Goal: Information Seeking & Learning: Learn about a topic

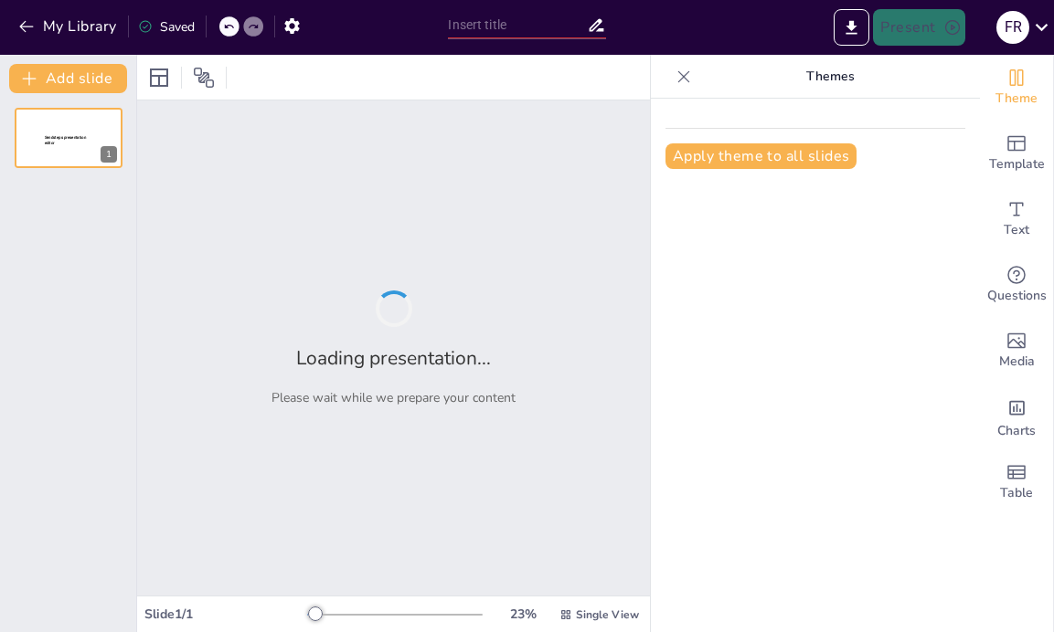
type input "¡Sumas y Restas Divertidas para Primer Grado!"
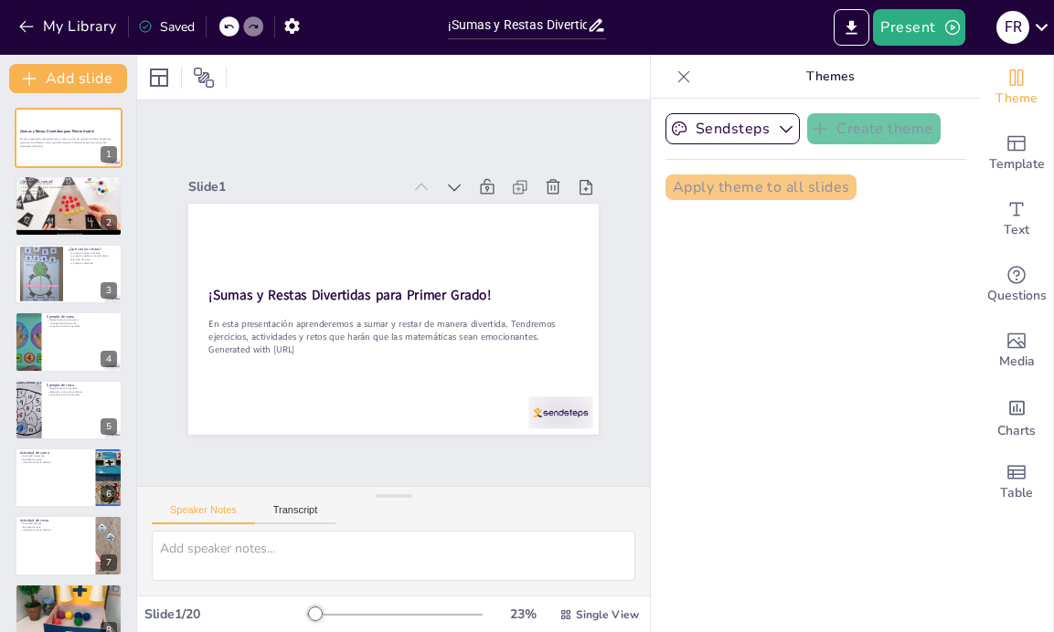
checkbox input "true"
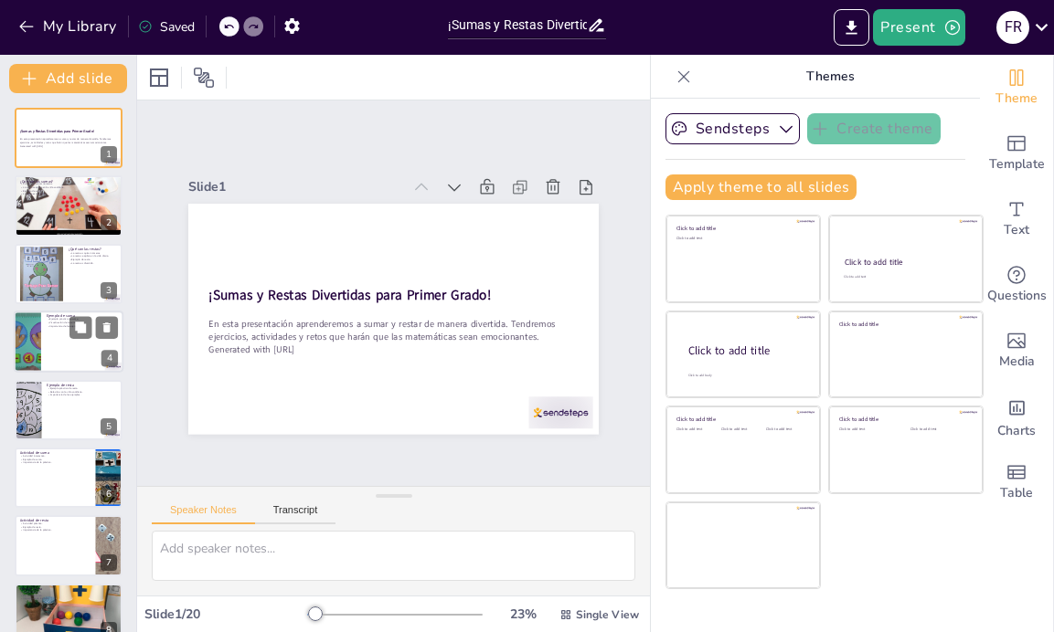
checkbox input "true"
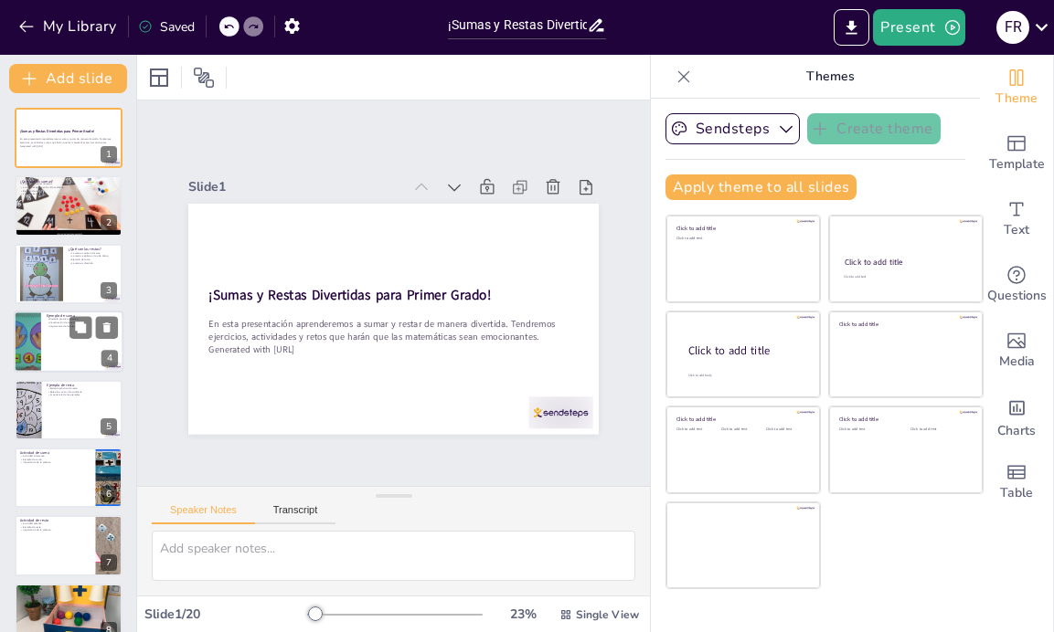
checkbox input "true"
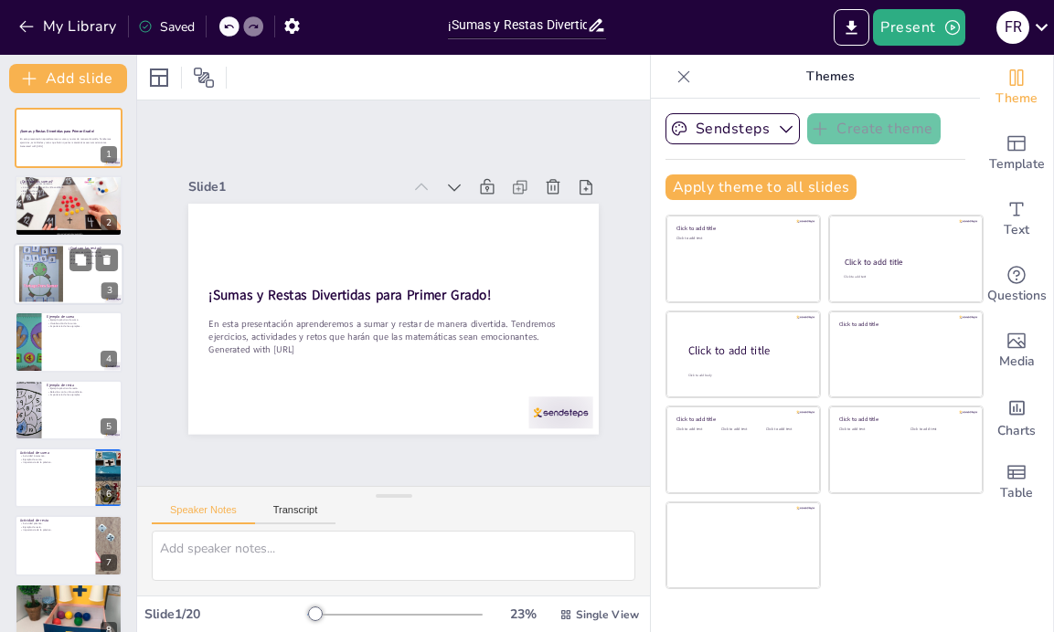
checkbox input "true"
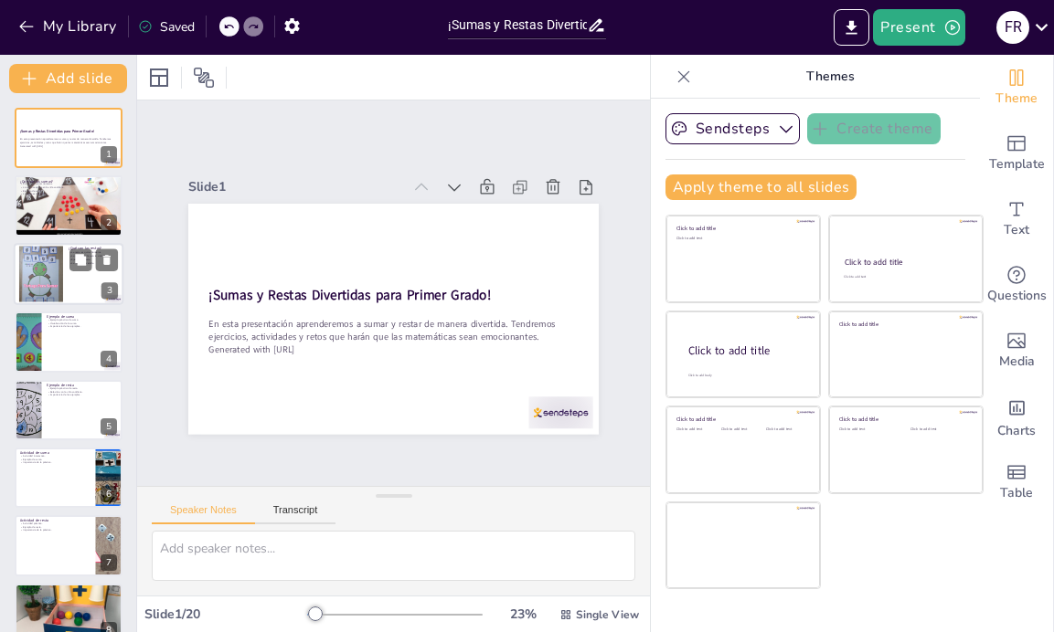
checkbox input "true"
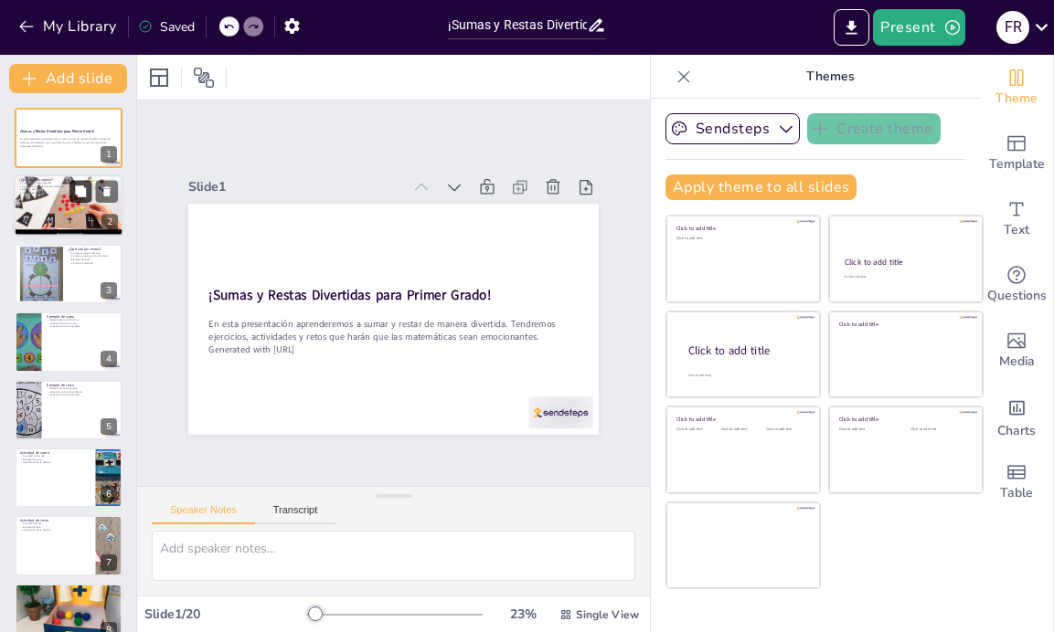
checkbox input "true"
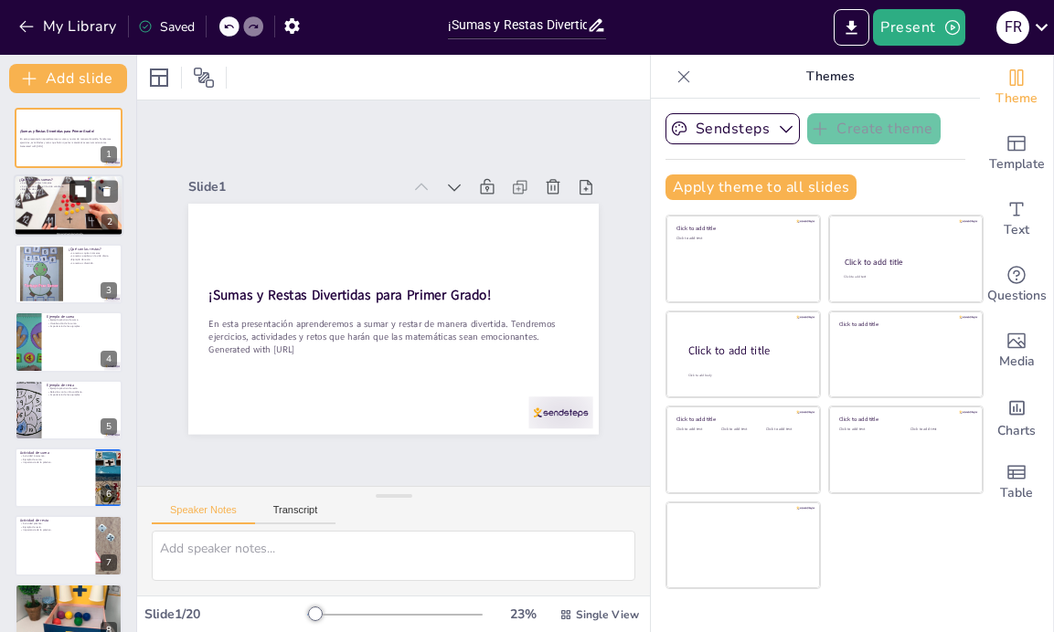
checkbox input "true"
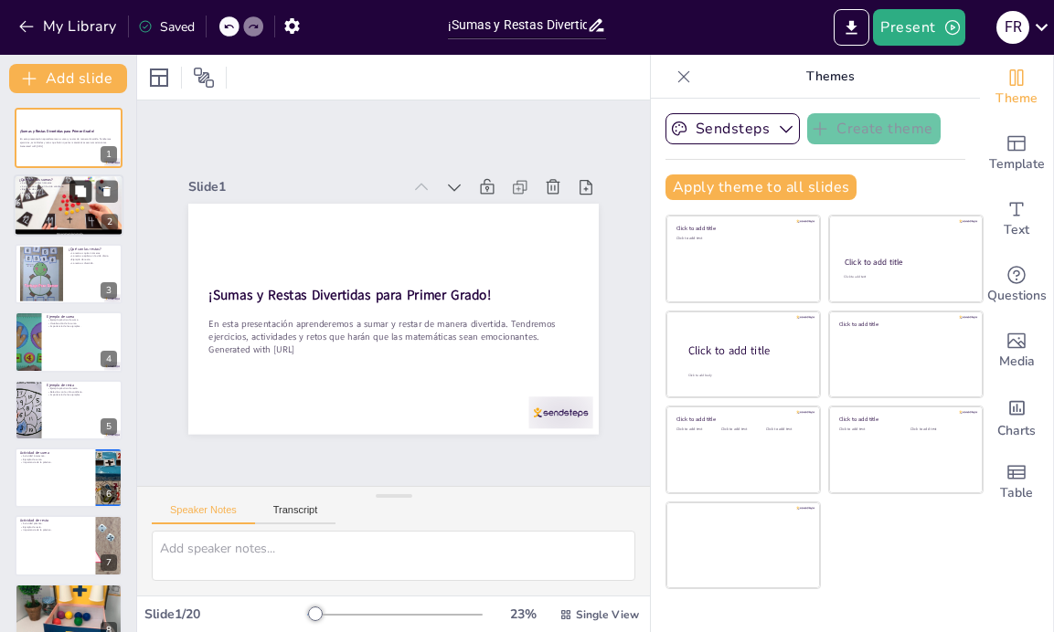
checkbox input "true"
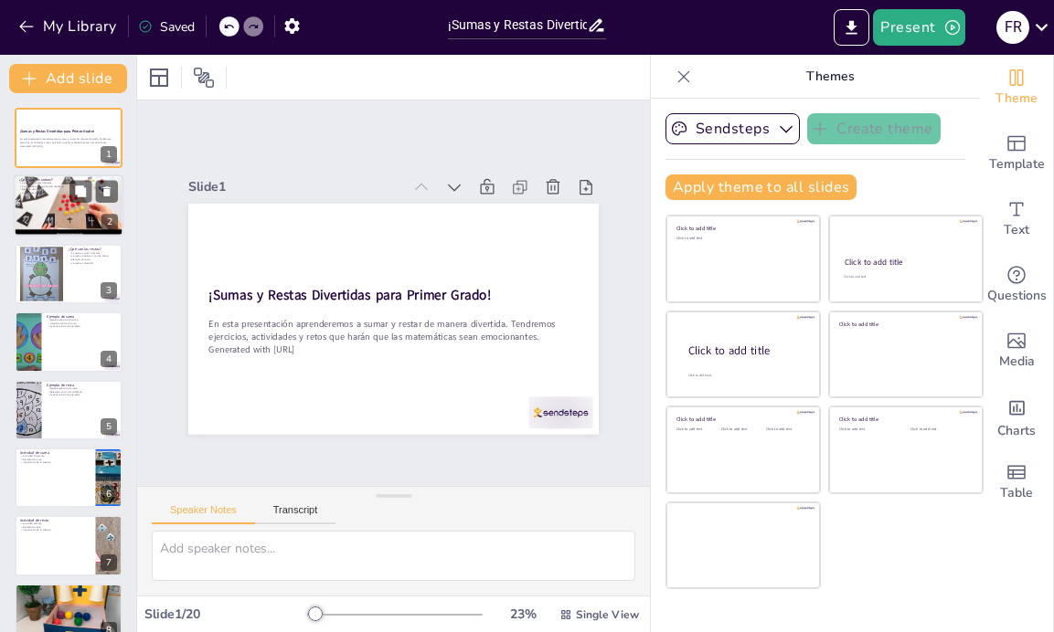
checkbox input "true"
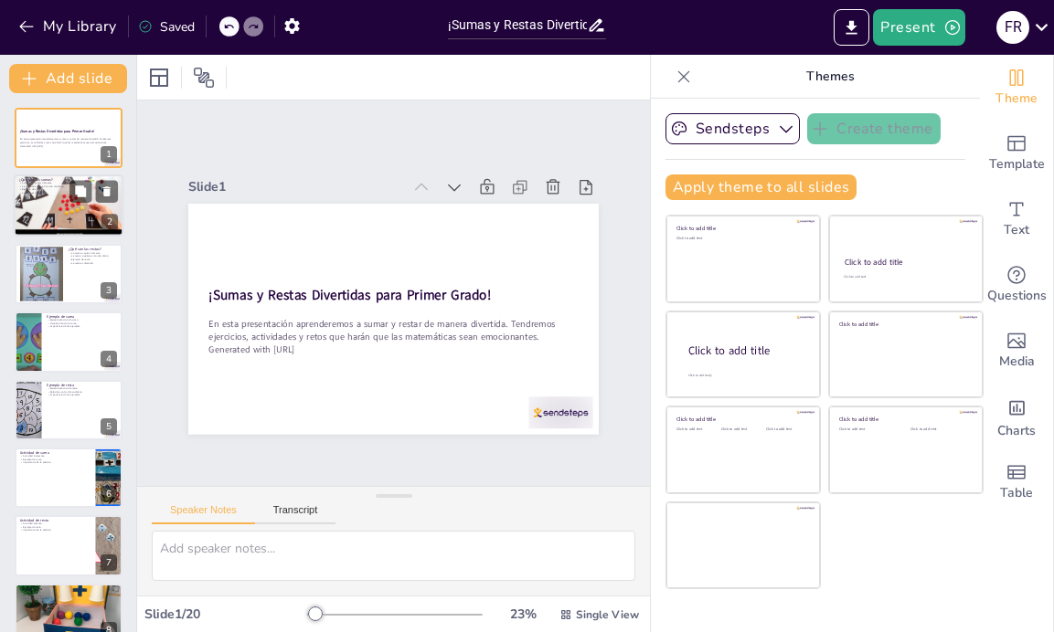
click at [61, 208] on div at bounding box center [69, 206] width 110 height 62
type textarea "La suma es una operación fundamental en matemáticas que permite a los estudiant…"
checkbox input "true"
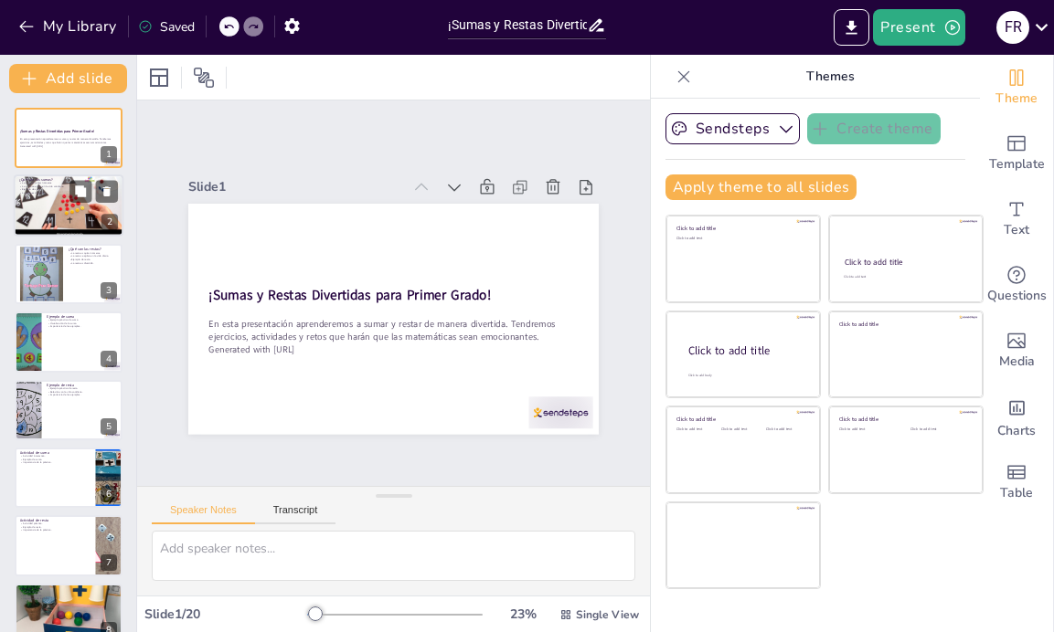
checkbox input "true"
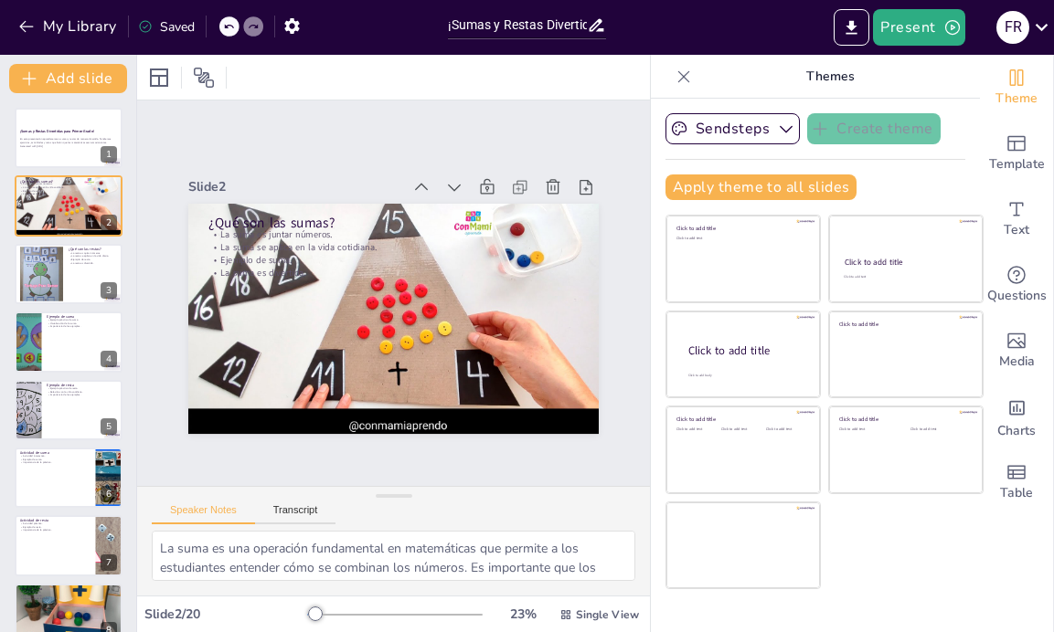
checkbox input "true"
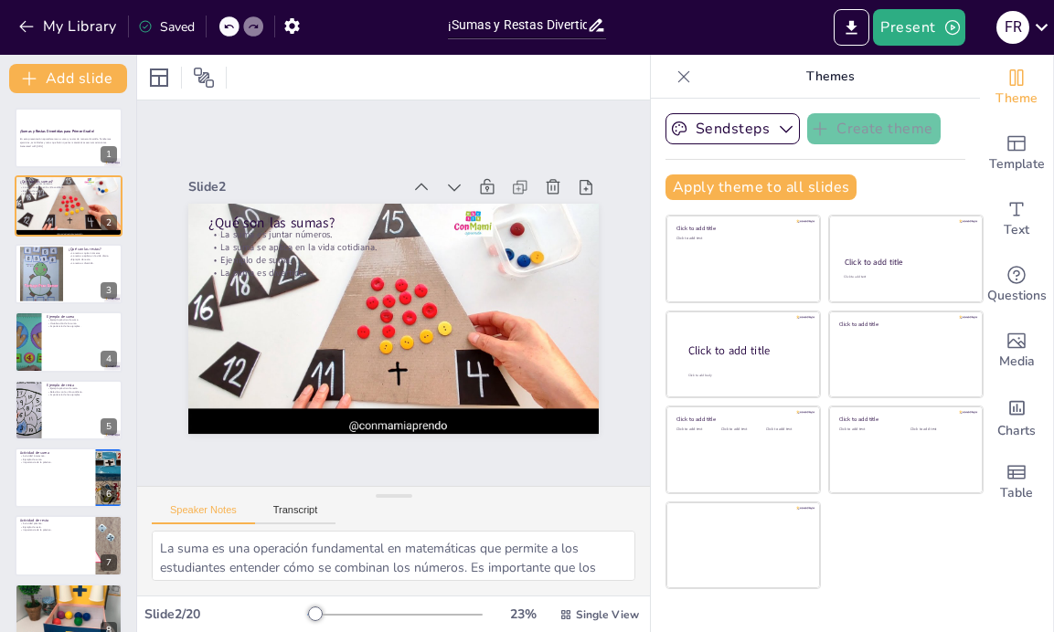
checkbox input "true"
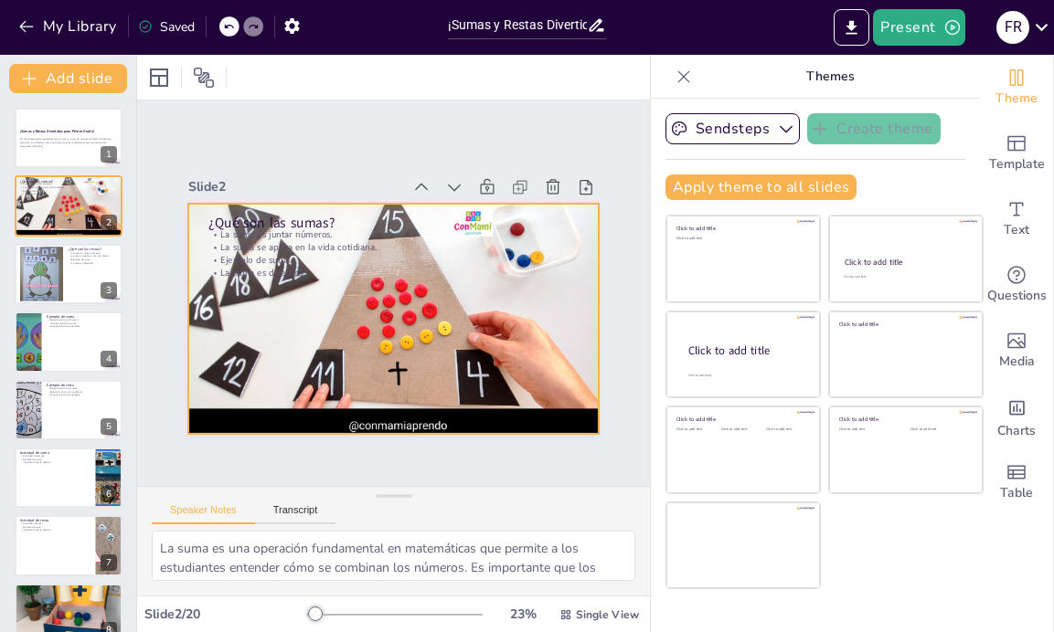
checkbox input "true"
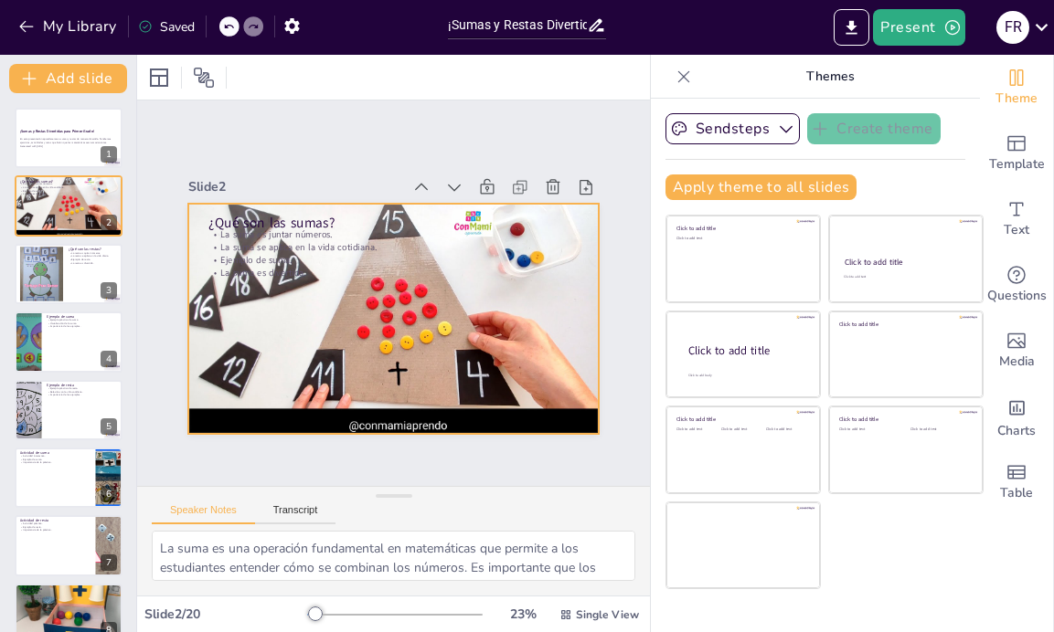
checkbox input "true"
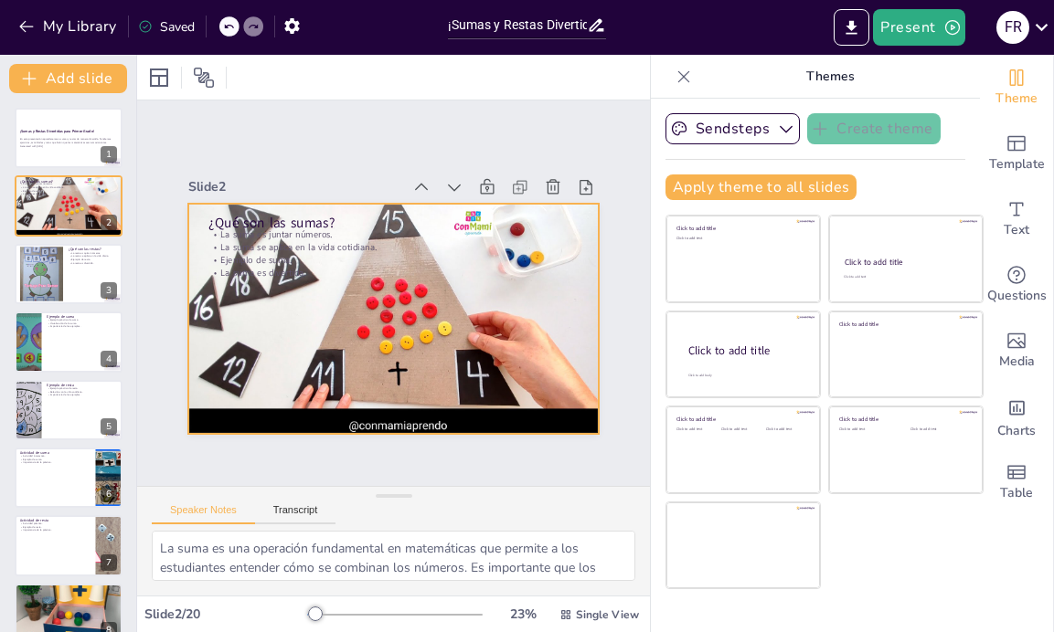
checkbox input "true"
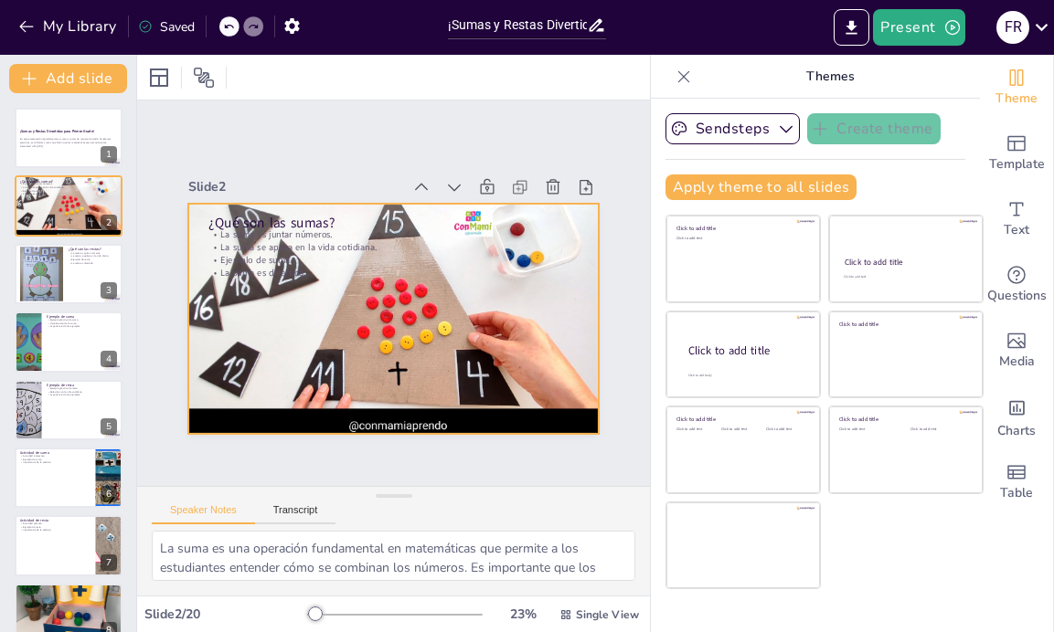
checkbox input "true"
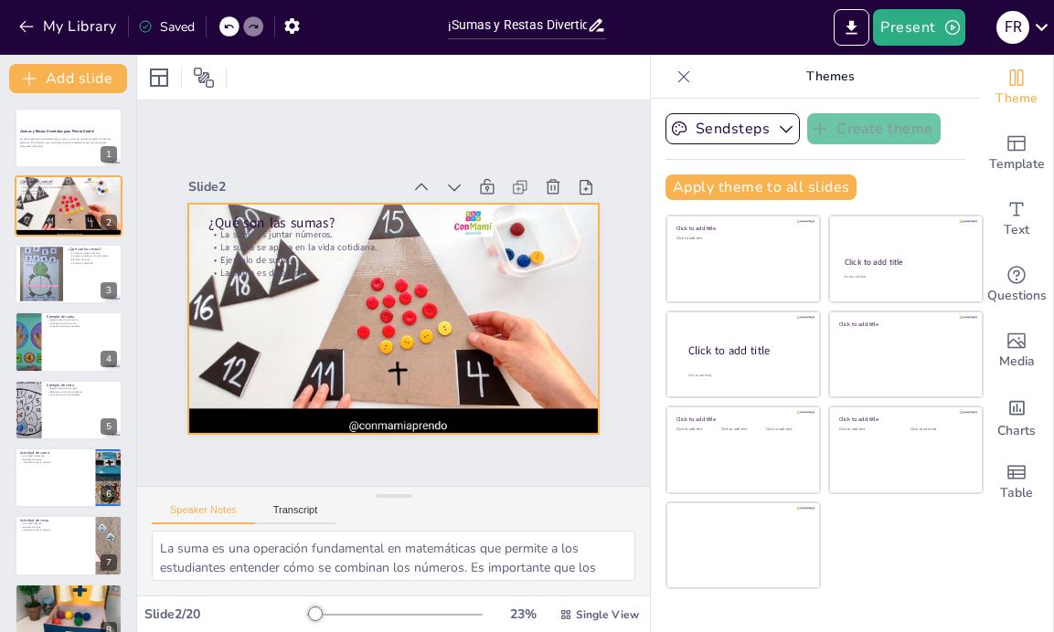
checkbox input "true"
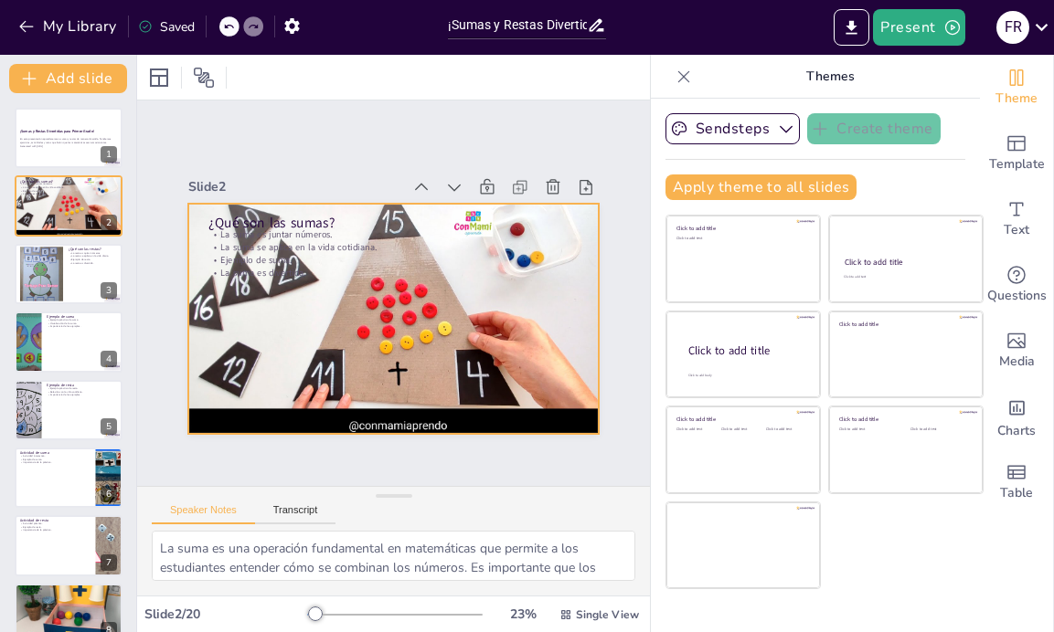
checkbox input "true"
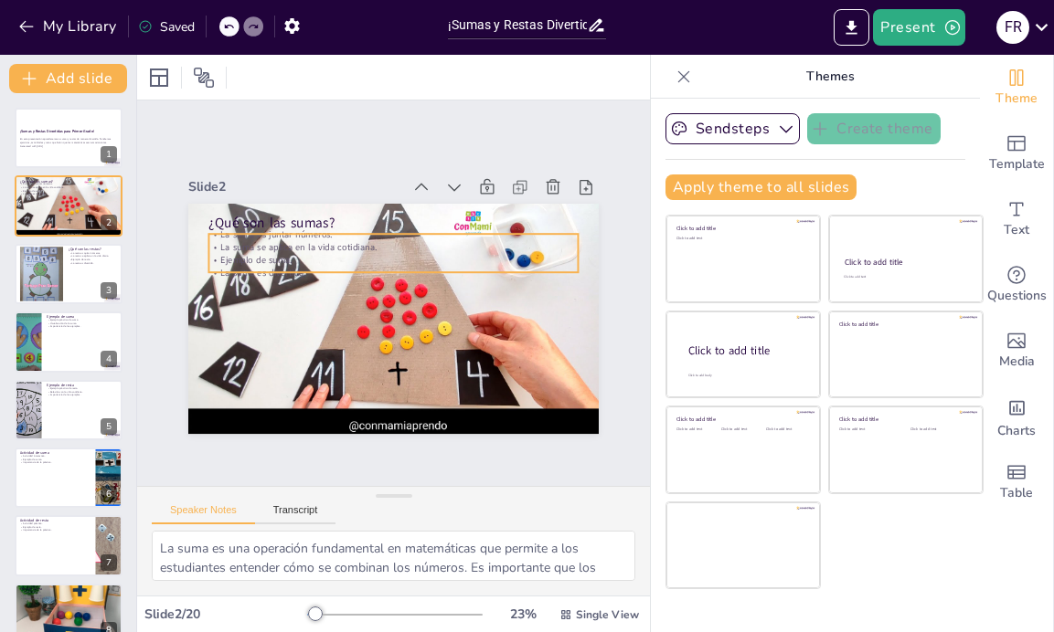
checkbox input "true"
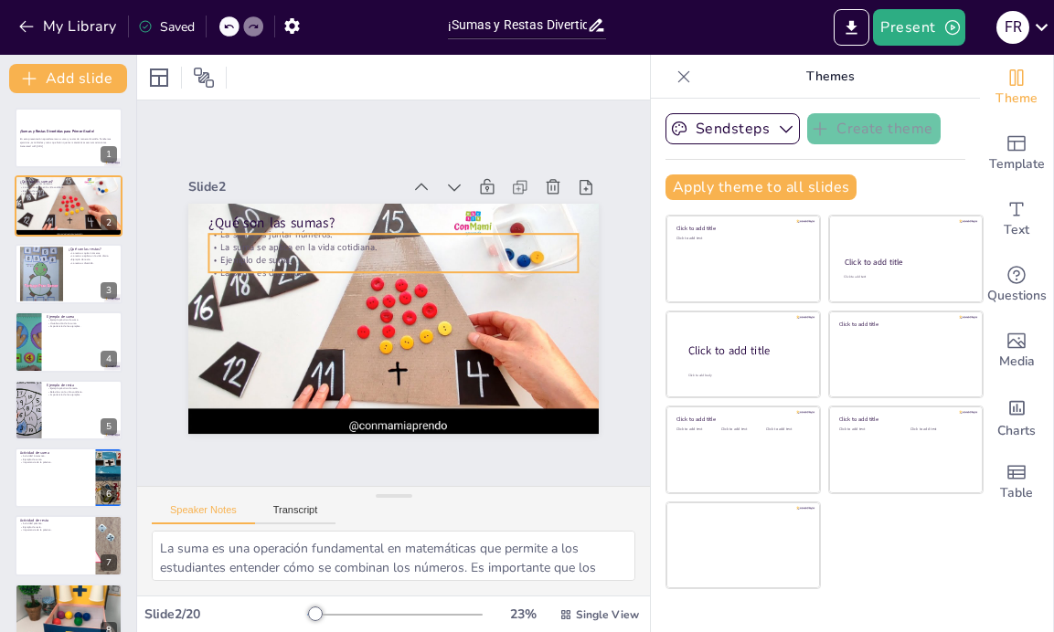
checkbox input "true"
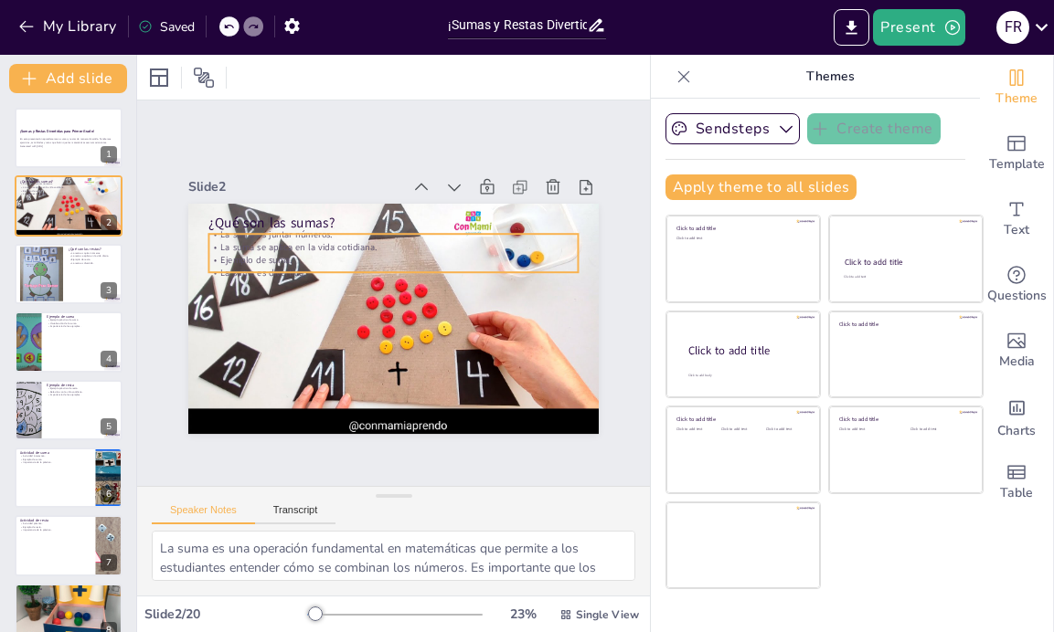
checkbox input "true"
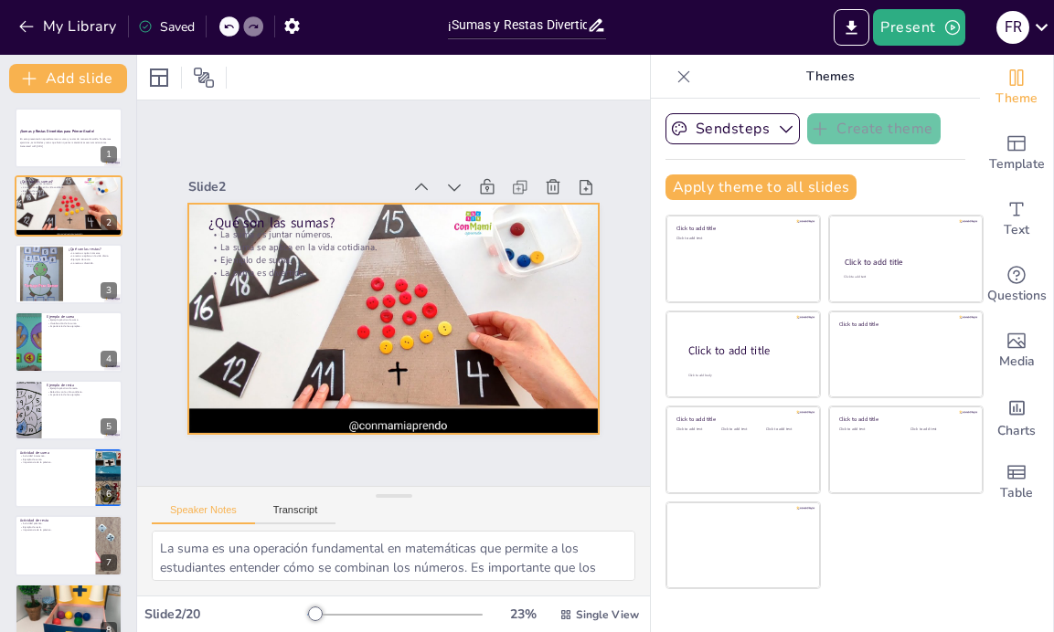
checkbox input "true"
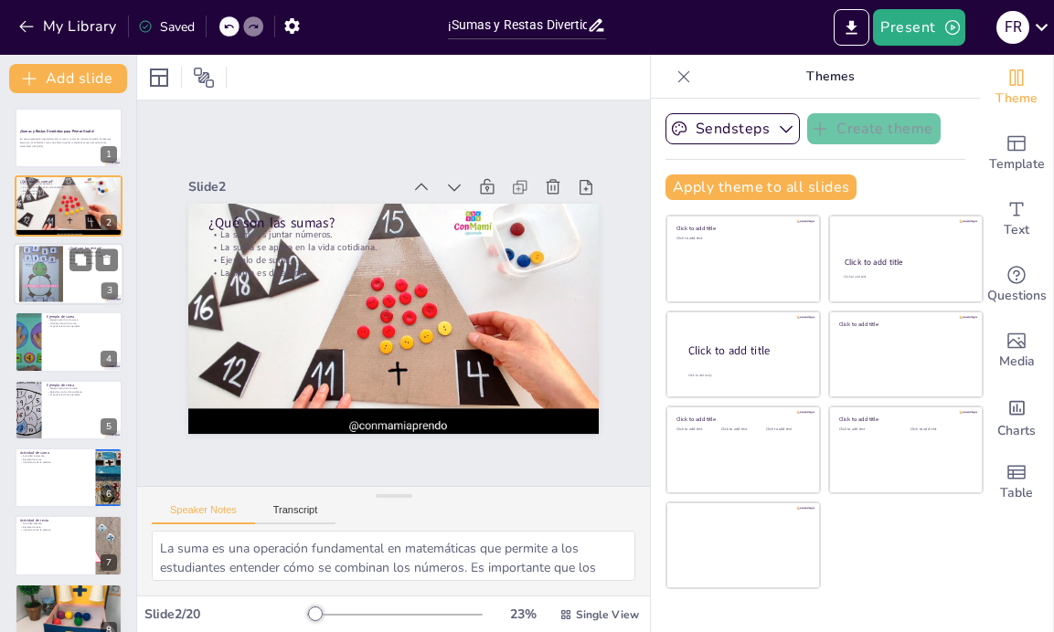
checkbox input "true"
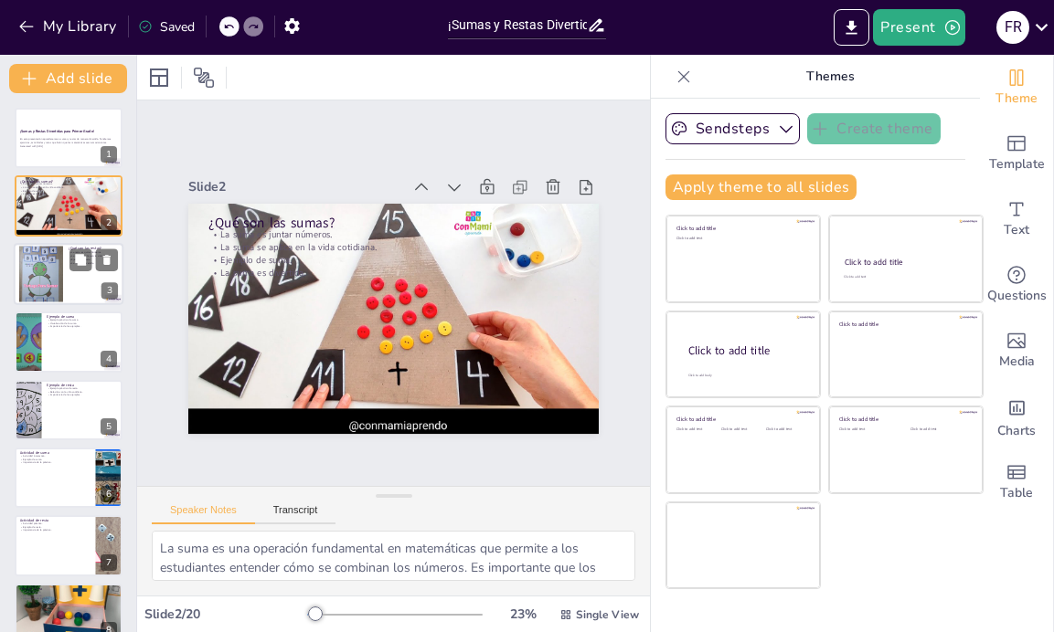
checkbox input "true"
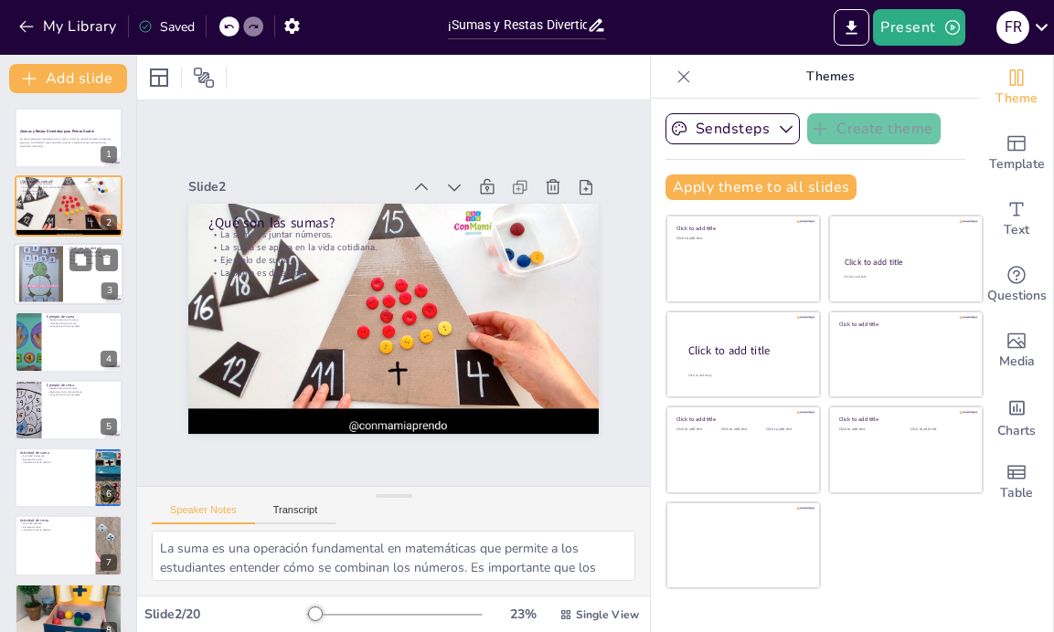
click at [62, 282] on div at bounding box center [41, 274] width 44 height 79
type textarea "Comprender la resta es tan crucial como entender la suma. Los niños necesitan a…"
checkbox input "true"
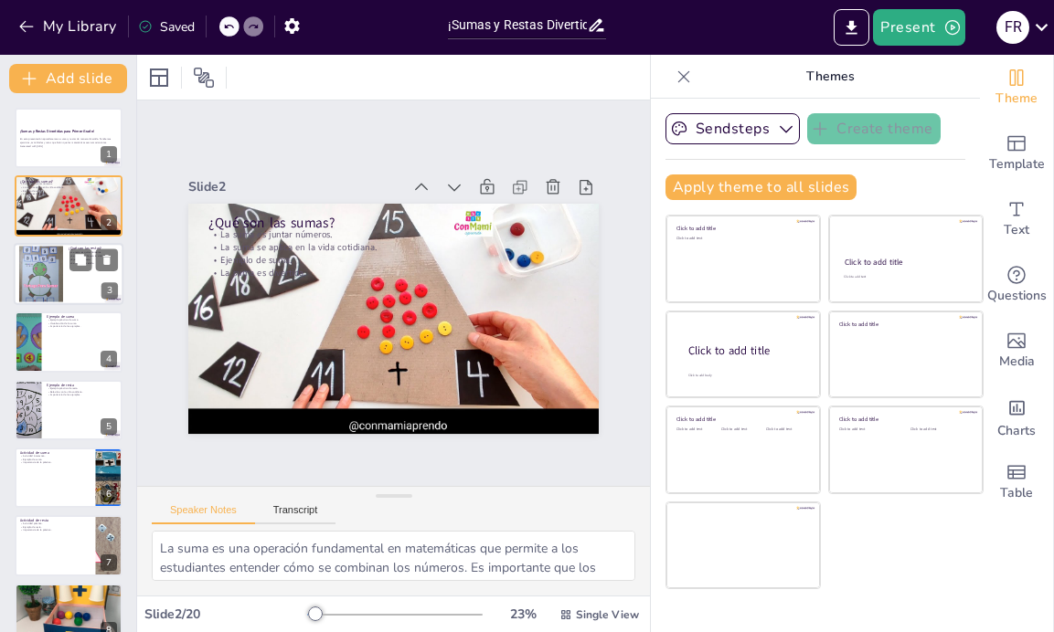
checkbox input "true"
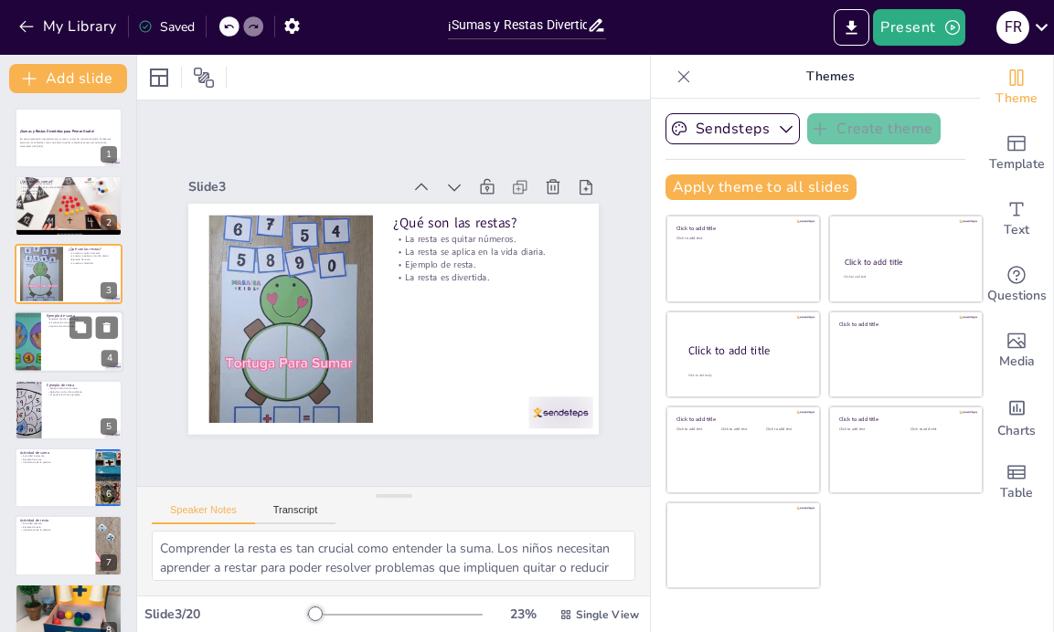
checkbox input "true"
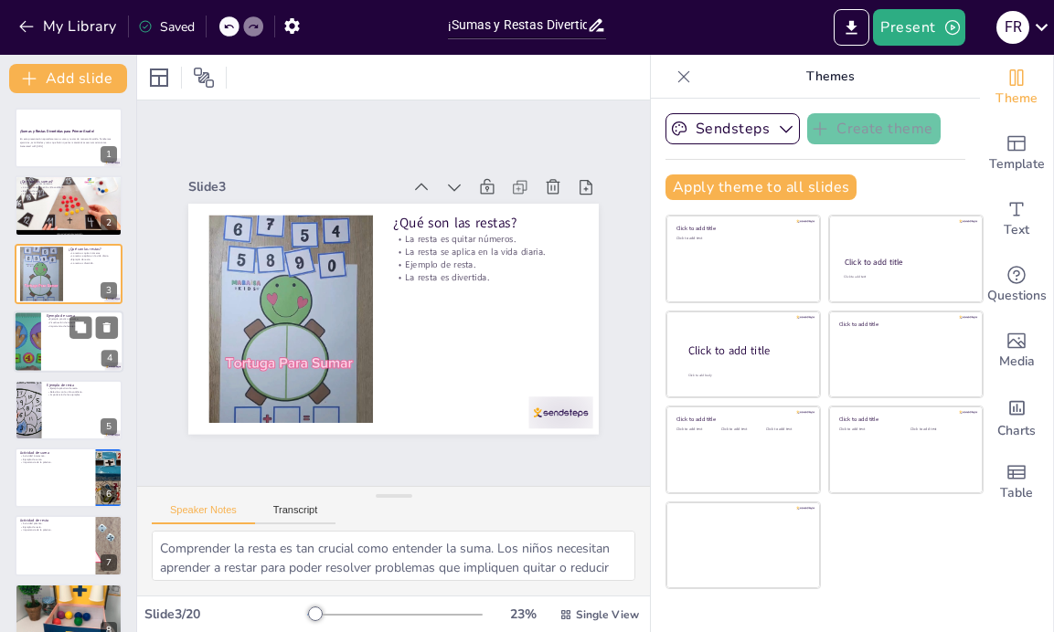
checkbox input "true"
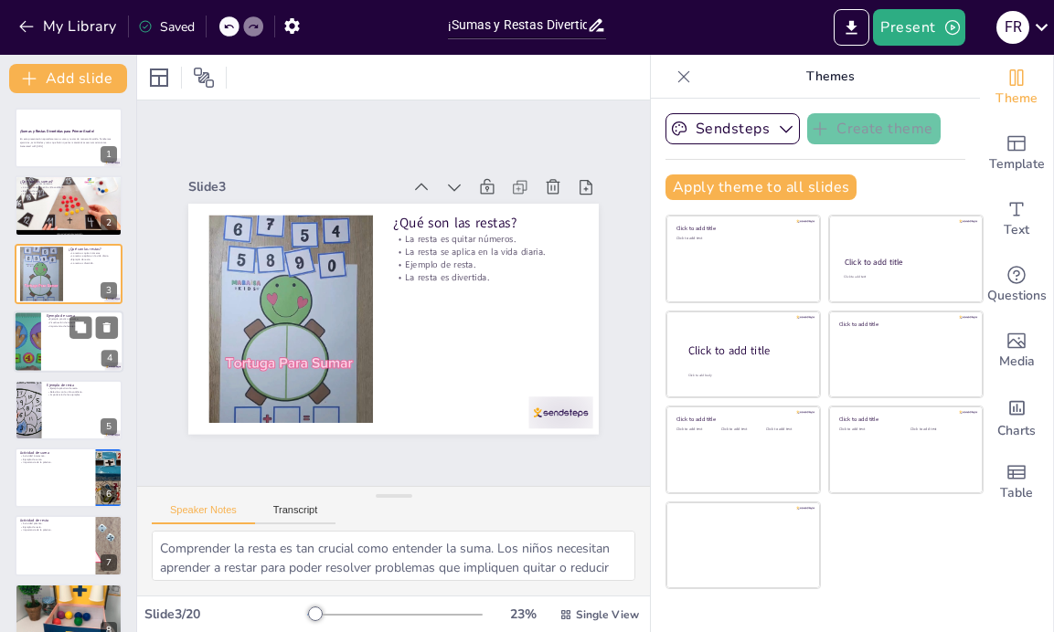
click at [43, 345] on div at bounding box center [69, 342] width 110 height 62
type textarea "Usar ejemplos prácticos ayuda a los niños a entender mejor las matemáticas. Con…"
checkbox input "true"
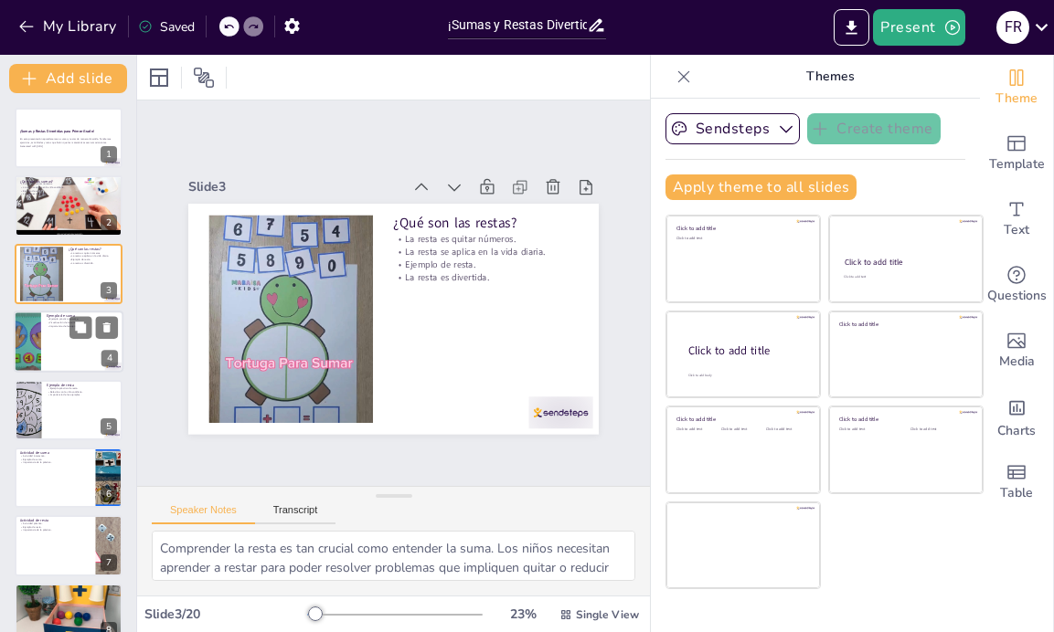
checkbox input "true"
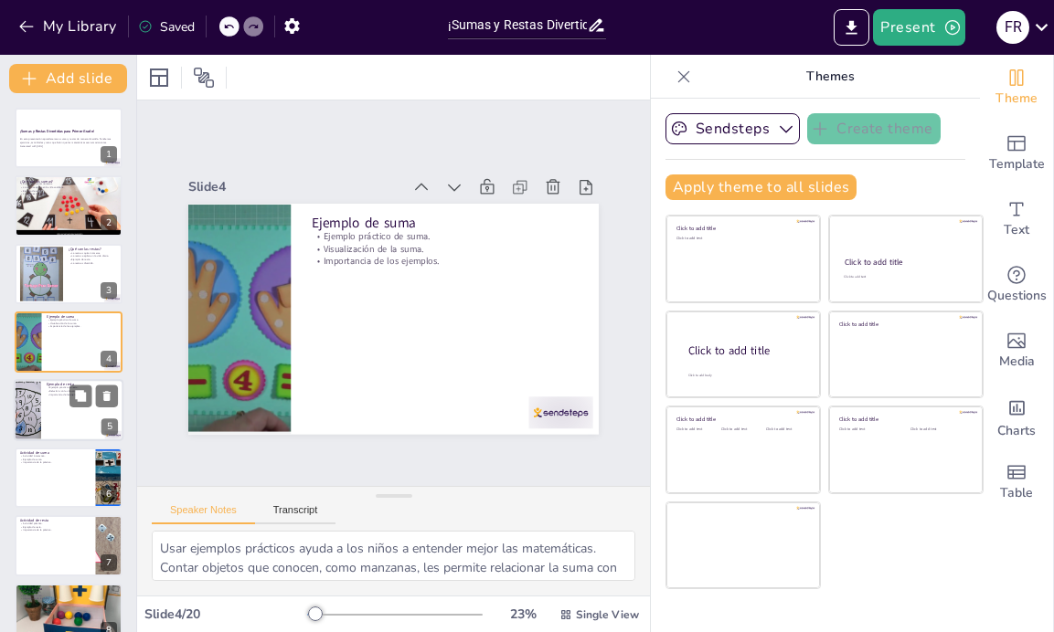
checkbox input "true"
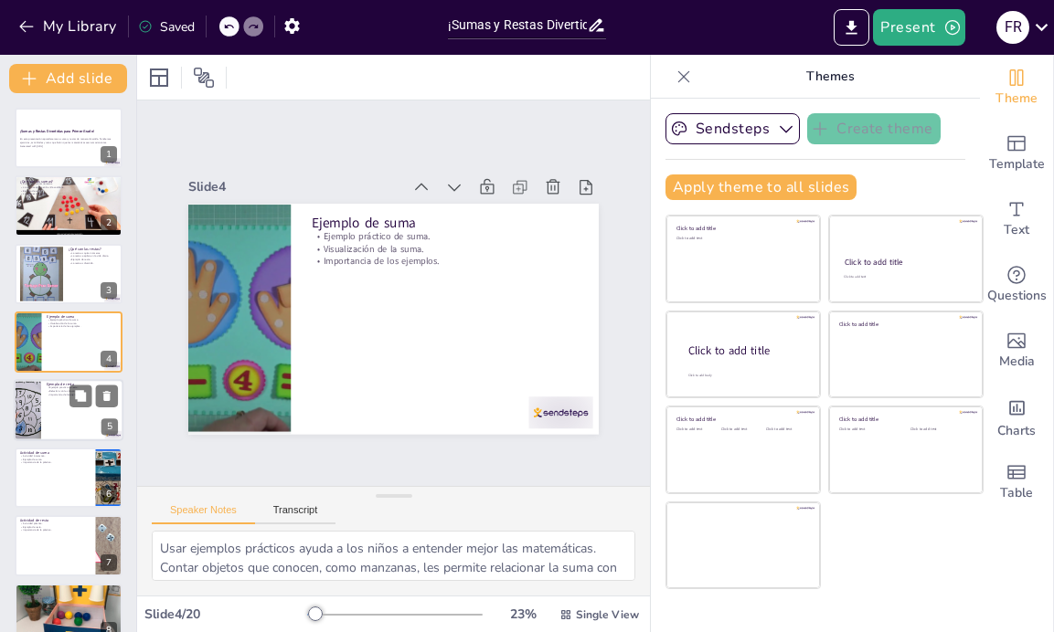
checkbox input "true"
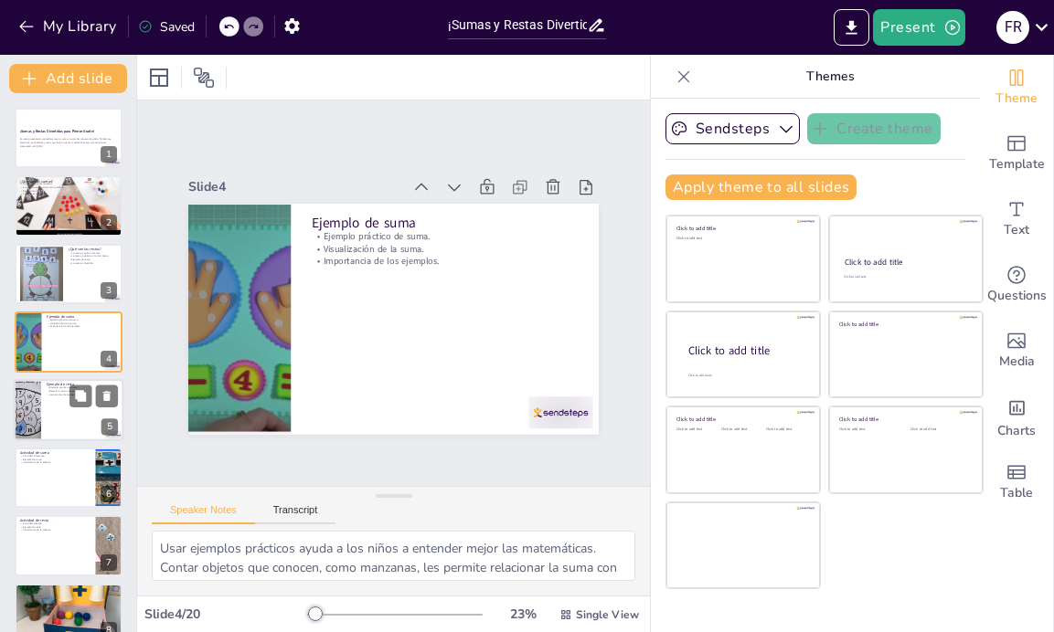
checkbox input "true"
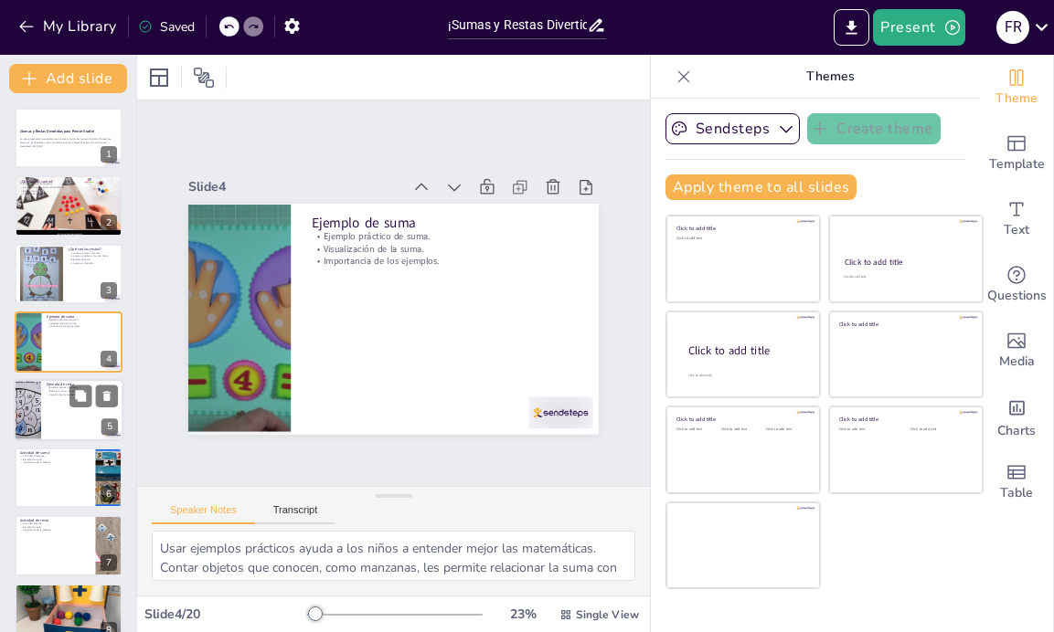
checkbox input "true"
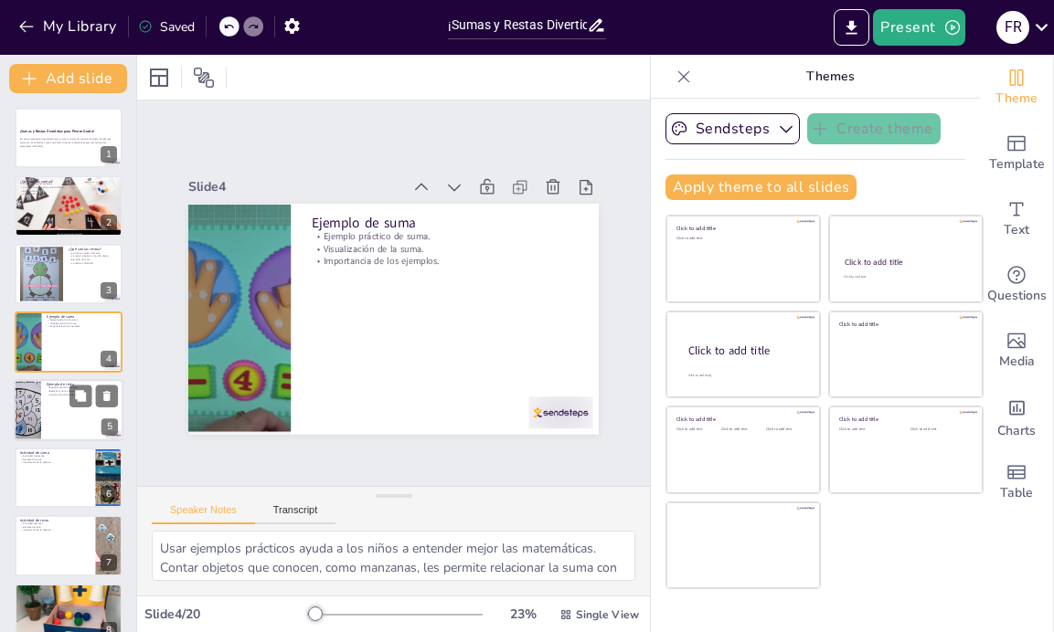
click at [45, 407] on div at bounding box center [69, 410] width 110 height 62
type textarea "Similar a la suma, los ejemplos prácticos de resta ayudan a los niños a compren…"
checkbox input "true"
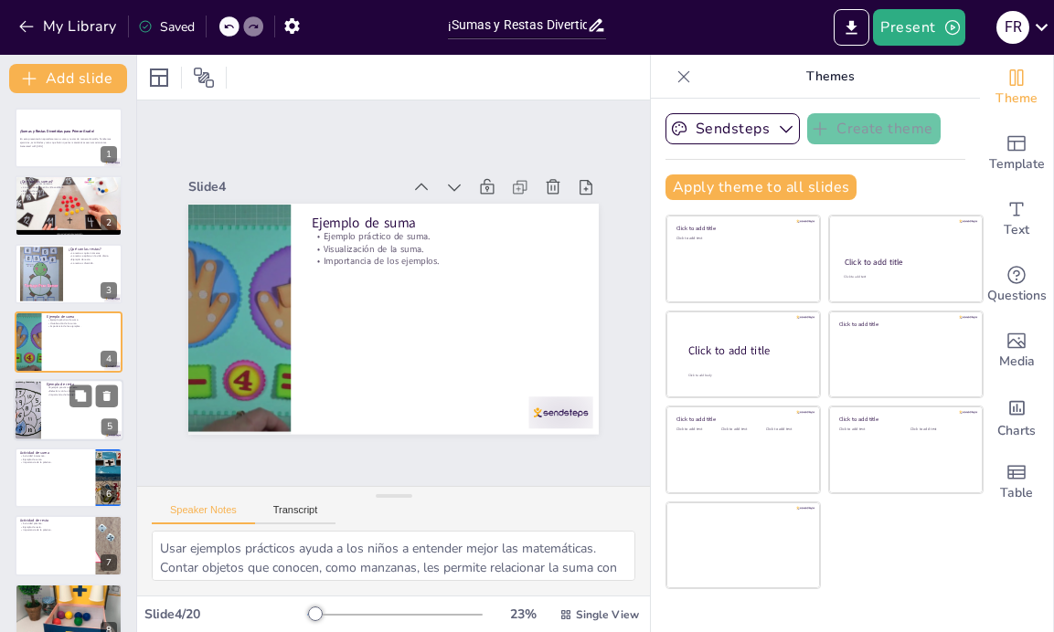
checkbox input "true"
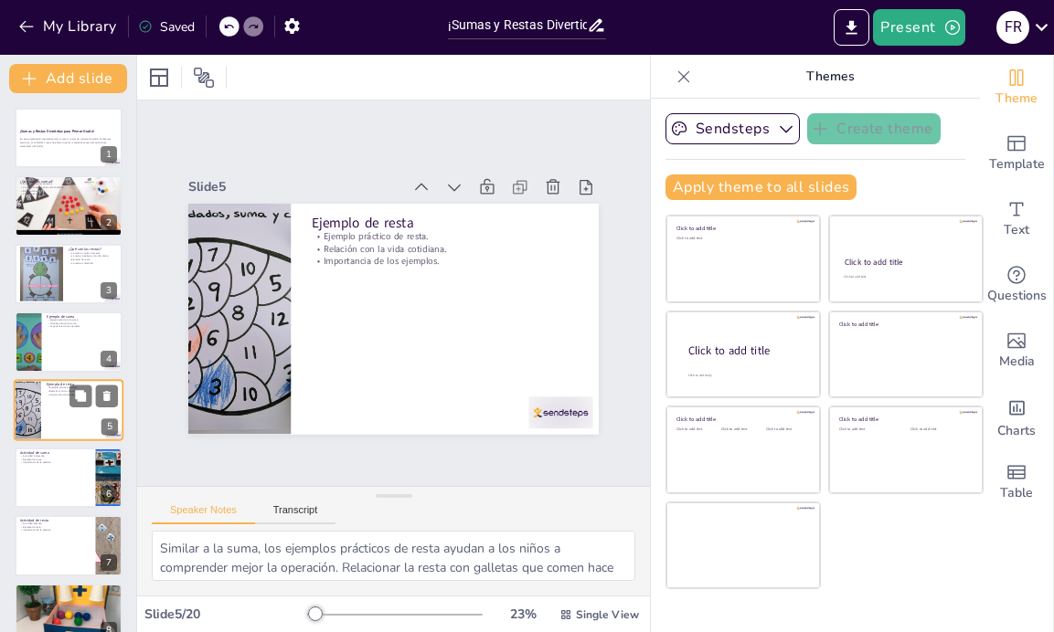
scroll to position [48, 0]
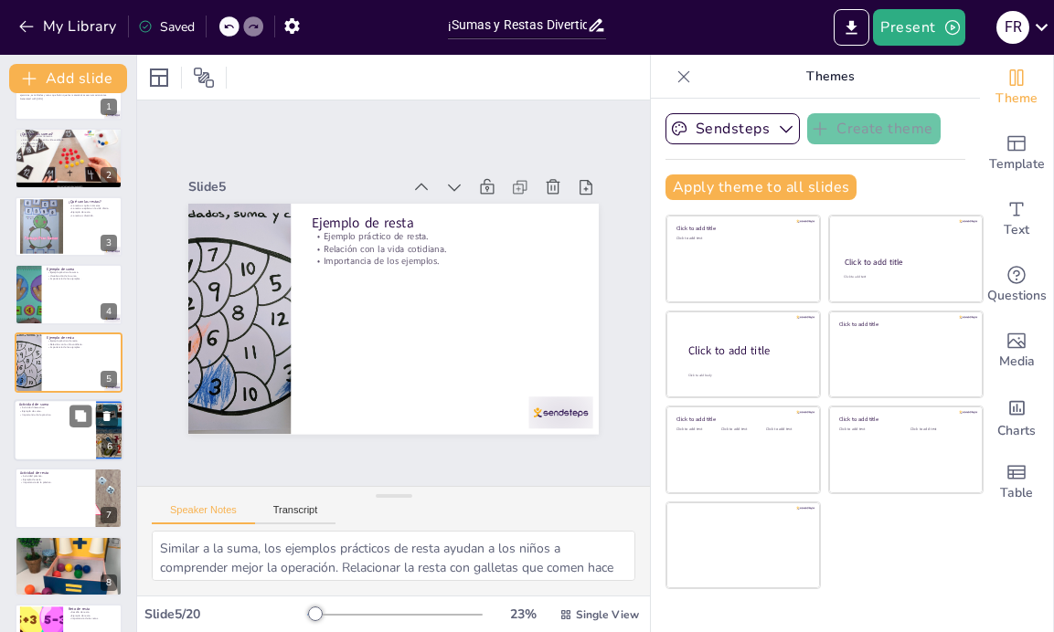
checkbox input "true"
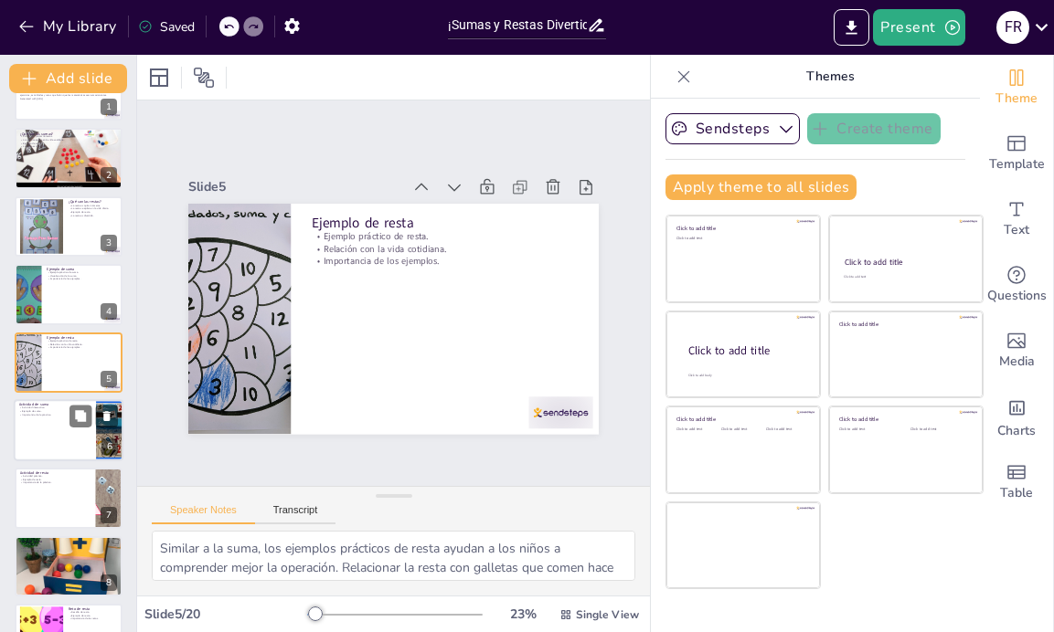
checkbox input "true"
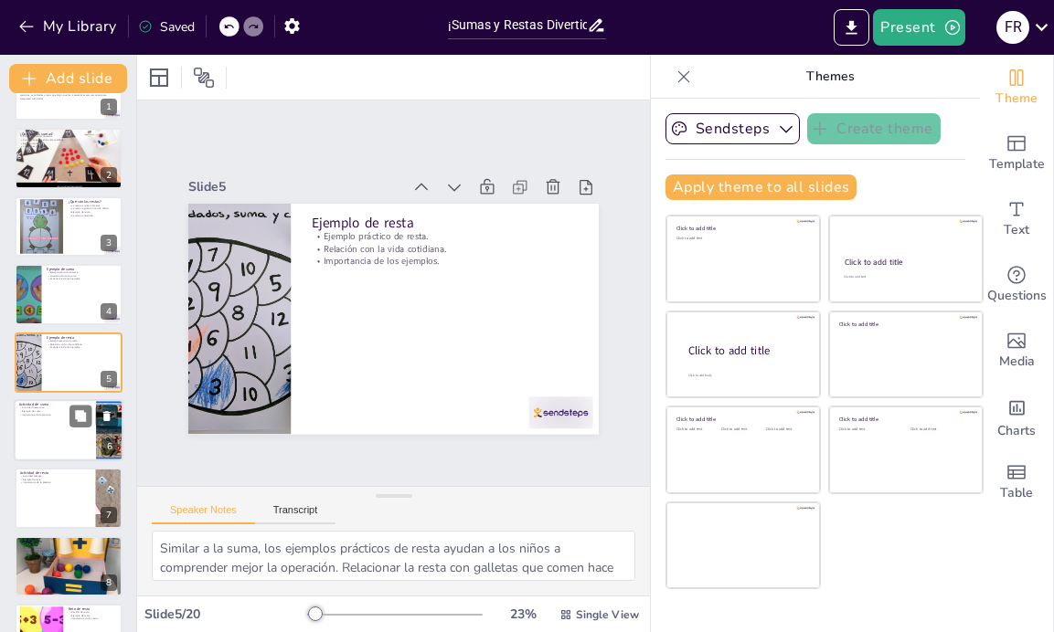
click at [38, 431] on div at bounding box center [69, 430] width 110 height 62
type textarea "Hacer que los estudiantes participen en actividades interactivas les ayuda a ap…"
checkbox input "true"
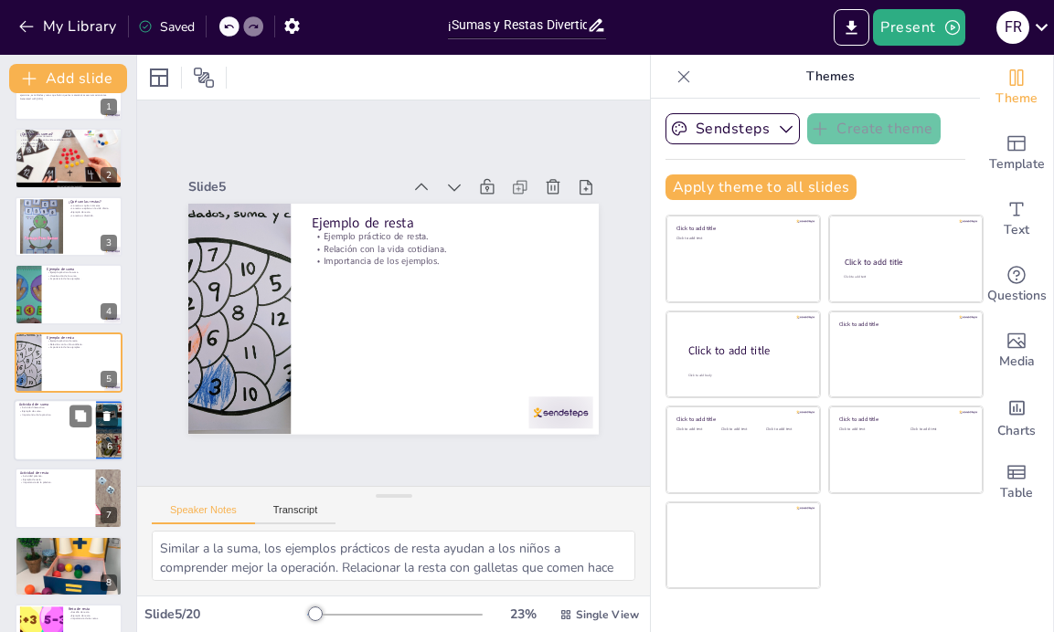
checkbox input "true"
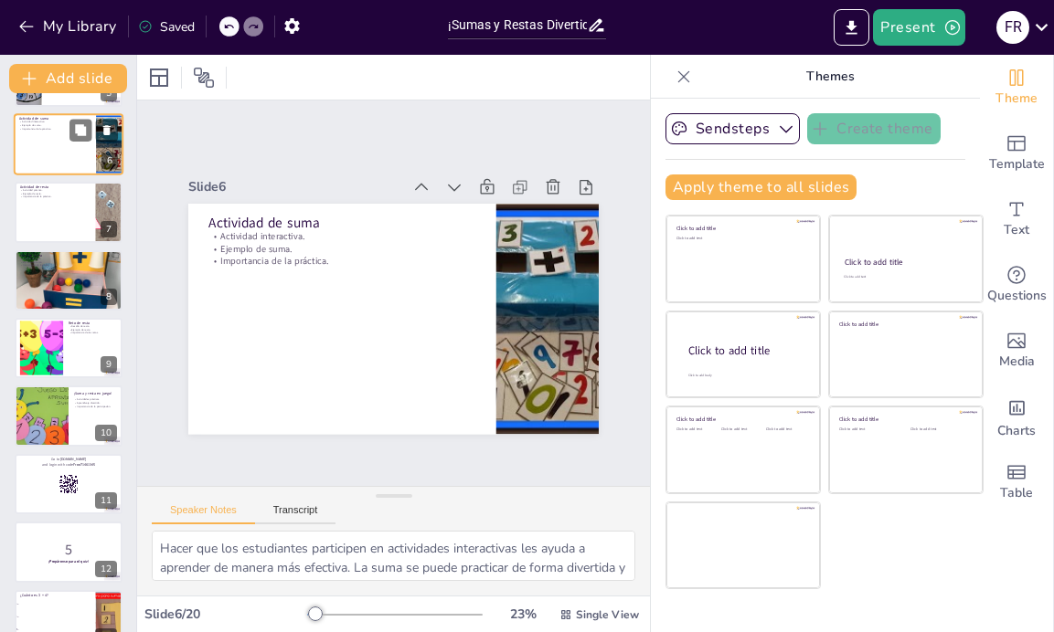
scroll to position [334, 0]
checkbox input "true"
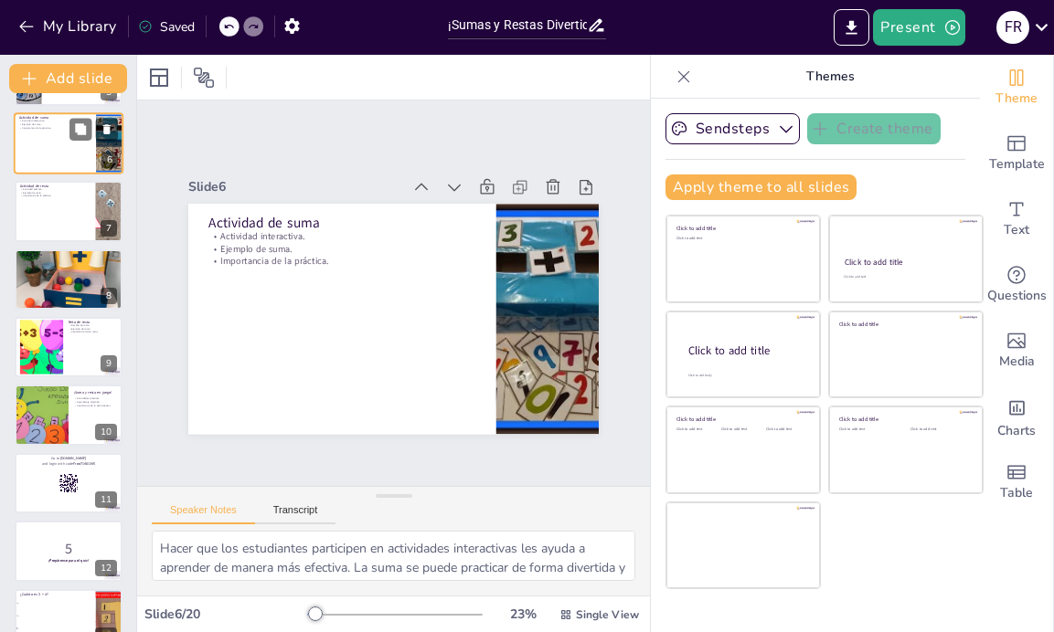
checkbox input "true"
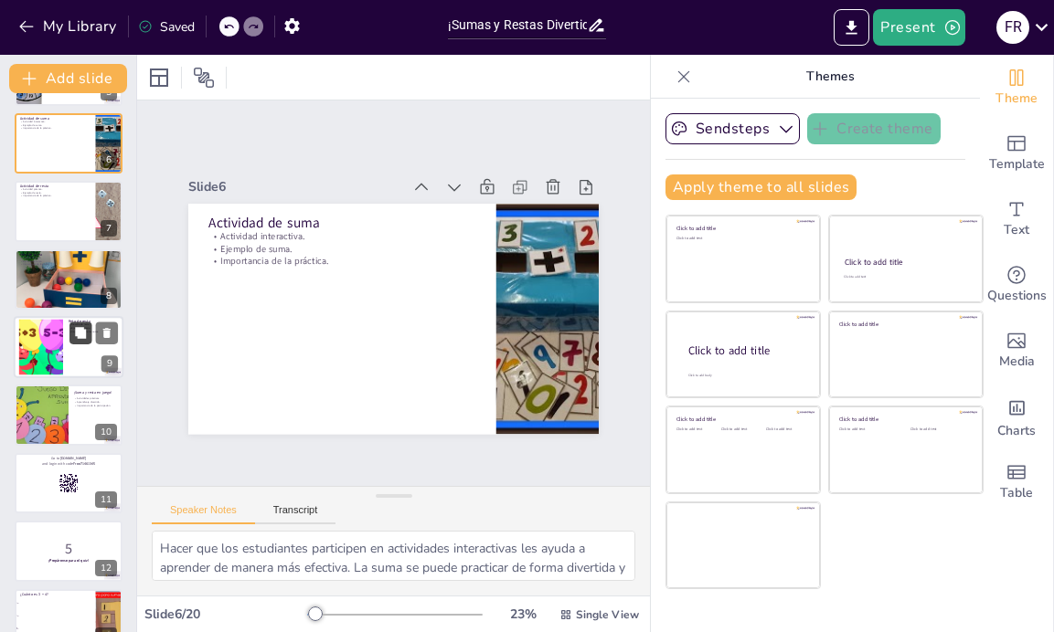
checkbox input "true"
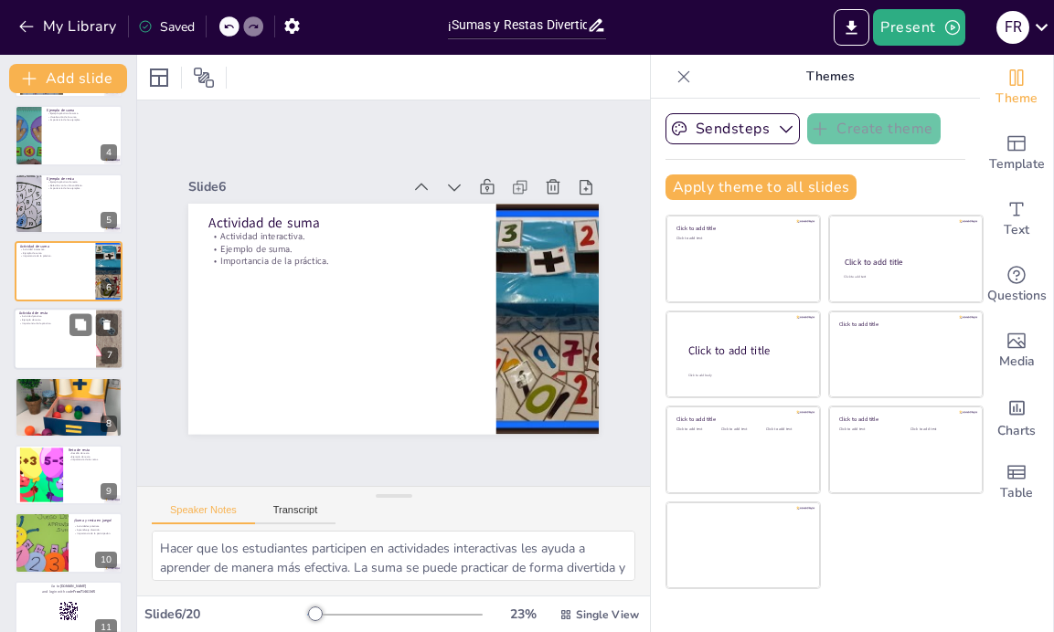
scroll to position [205, 0]
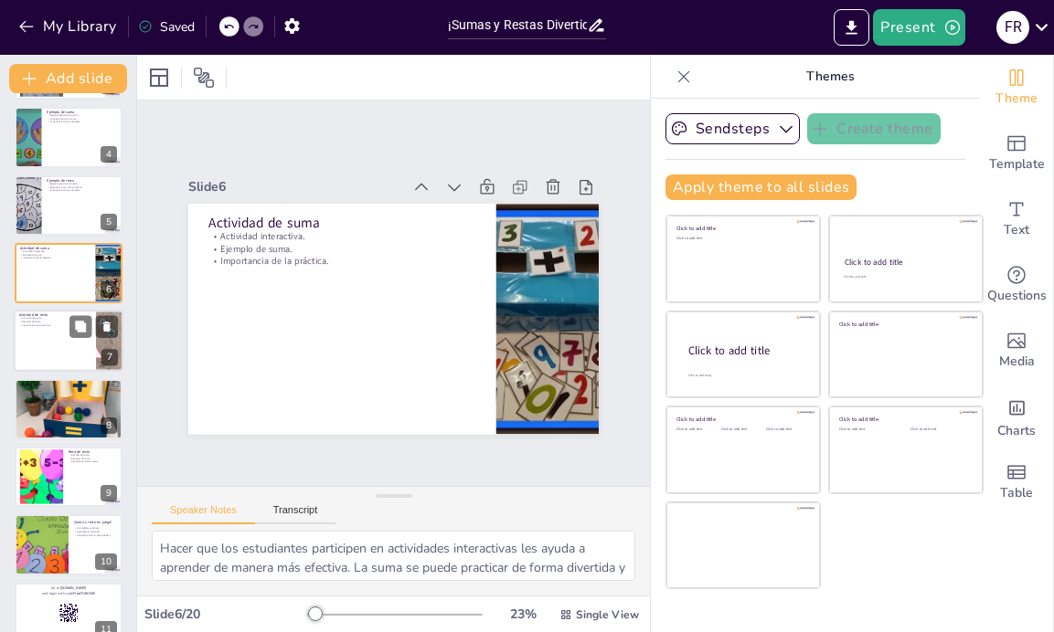
click at [35, 350] on div at bounding box center [69, 342] width 110 height 62
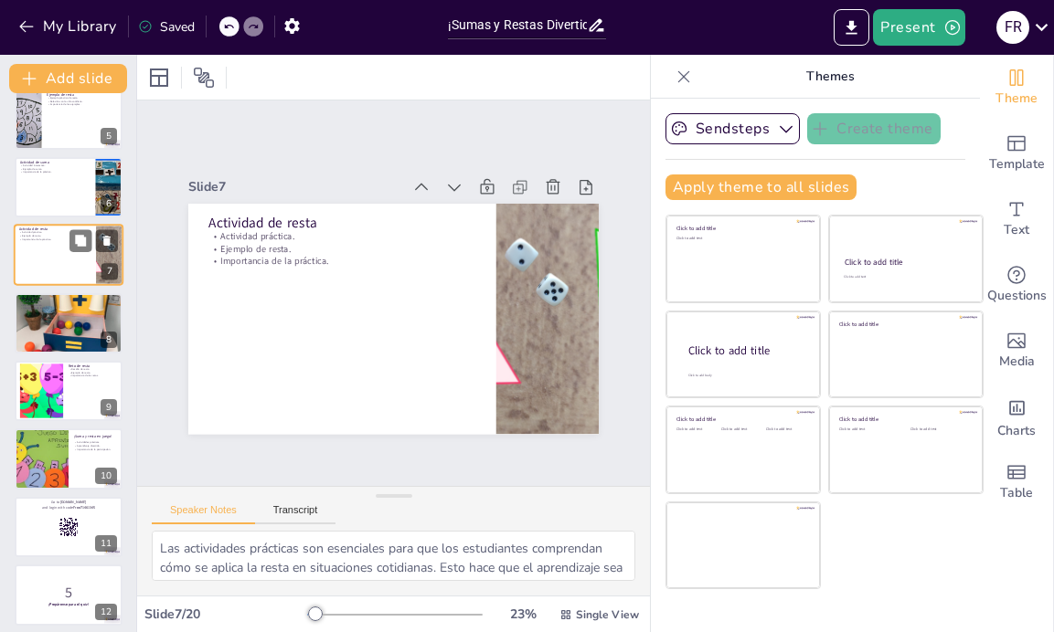
scroll to position [335, 0]
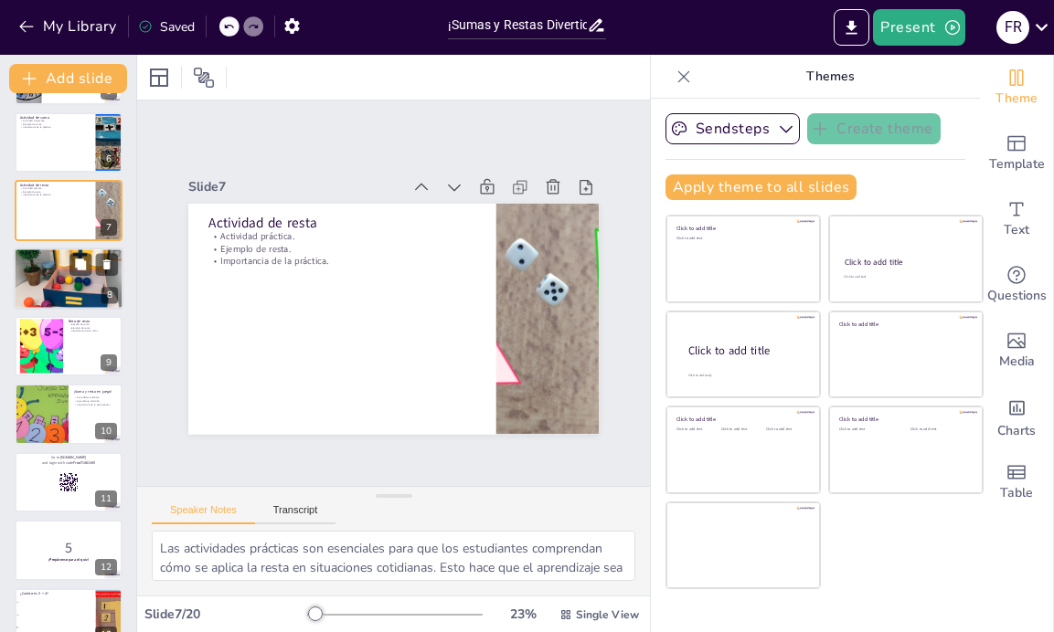
click at [45, 294] on div at bounding box center [69, 278] width 110 height 70
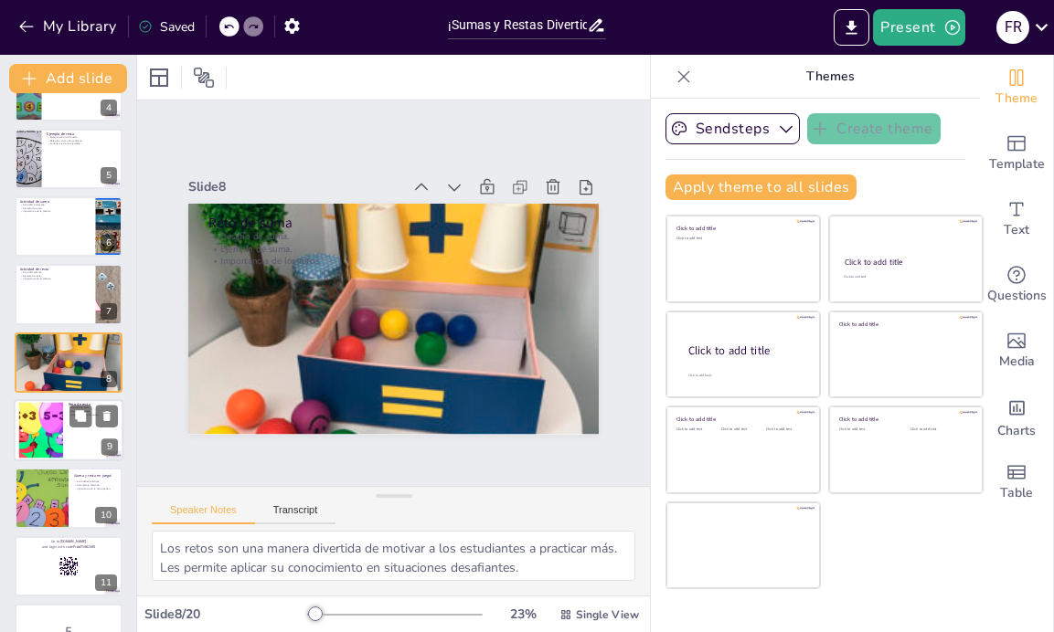
click at [29, 441] on div at bounding box center [41, 431] width 99 height 56
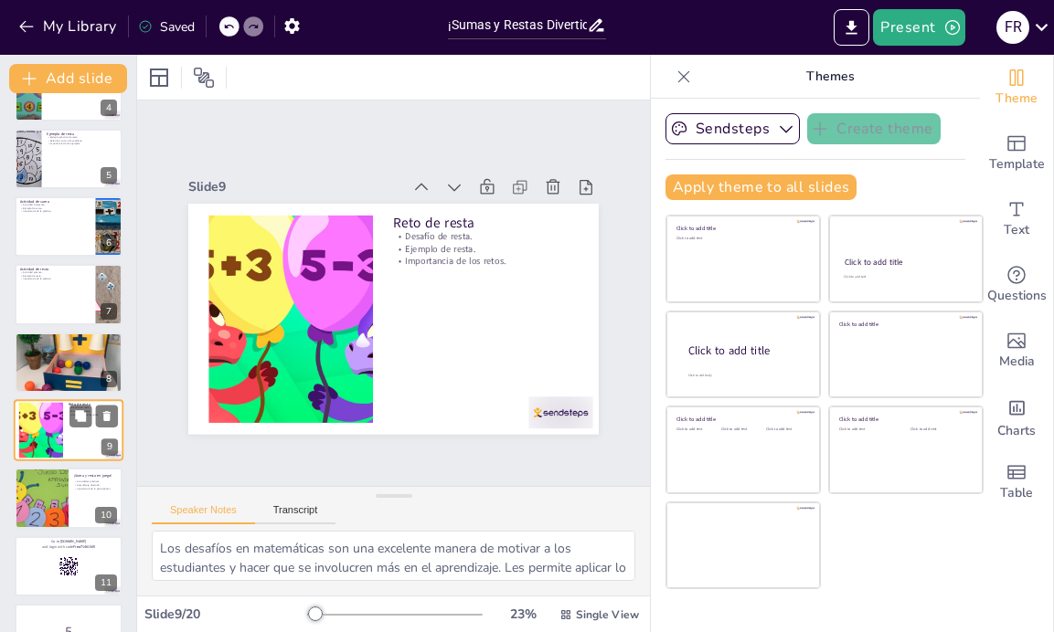
scroll to position [319, 0]
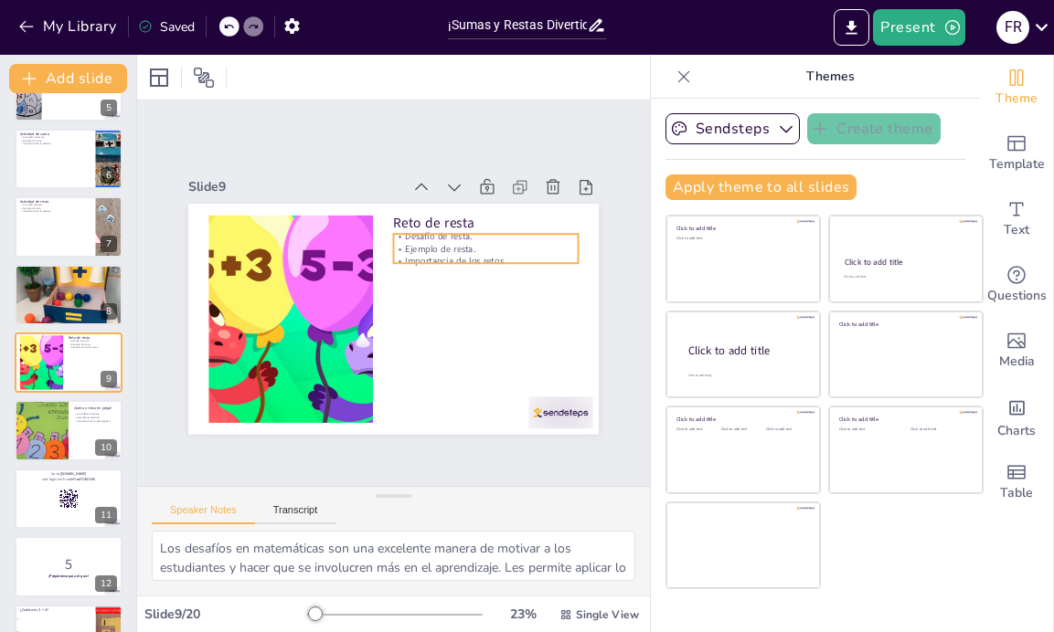
click at [452, 251] on p "Ejemplo de resta." at bounding box center [485, 248] width 185 height 13
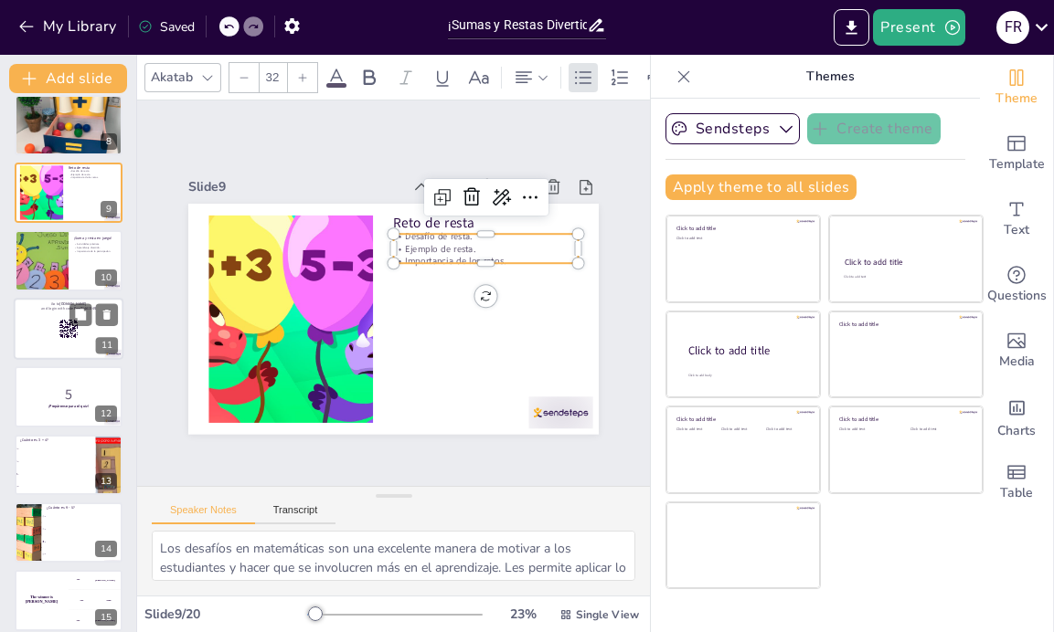
click at [45, 333] on div at bounding box center [69, 329] width 110 height 62
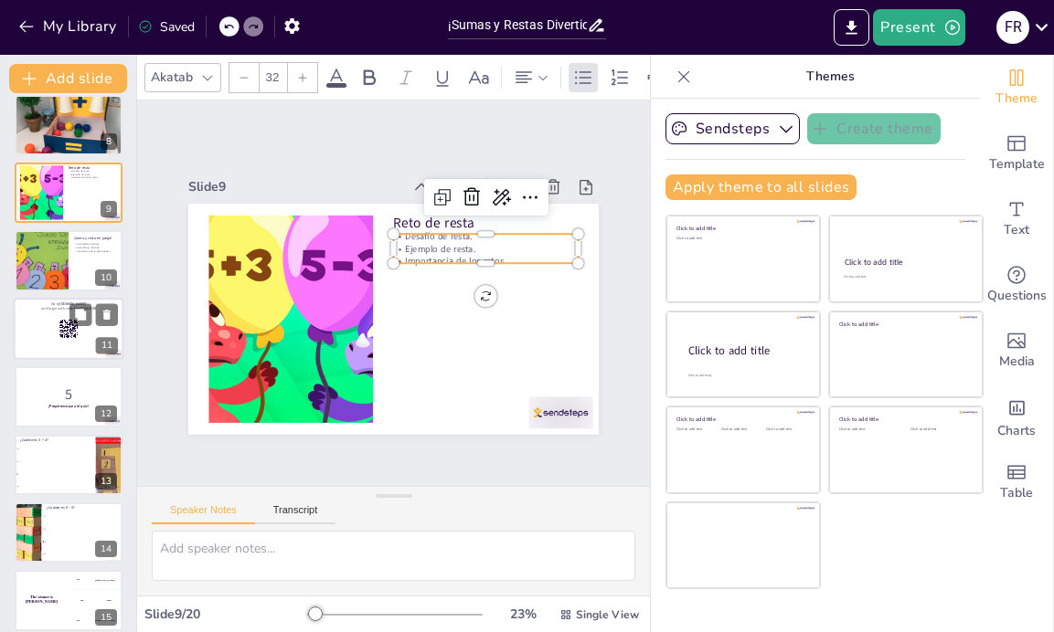
scroll to position [455, 0]
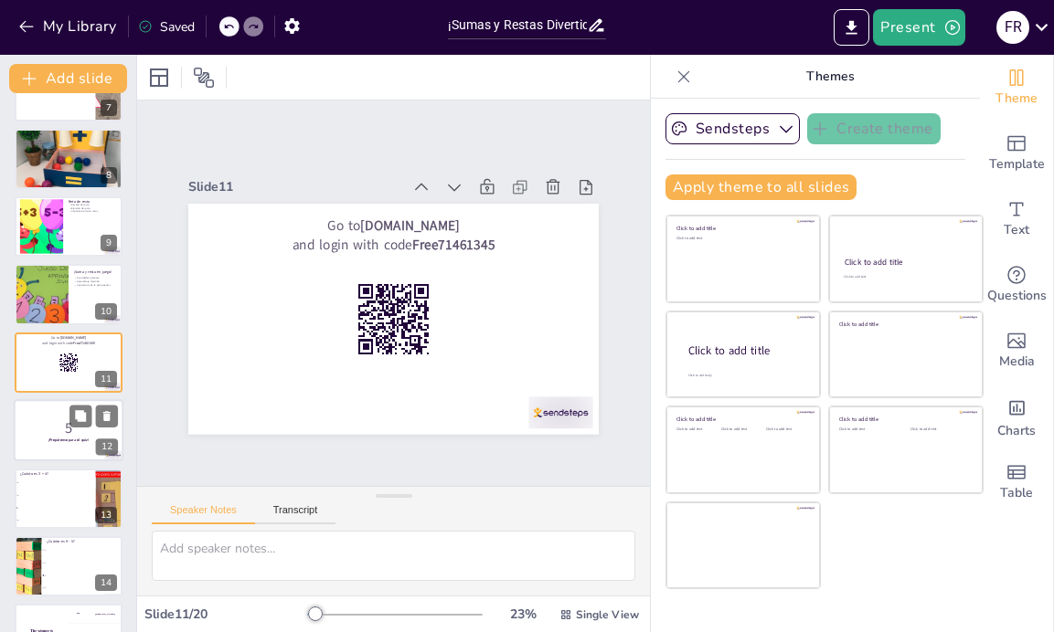
click at [40, 415] on div at bounding box center [69, 430] width 110 height 62
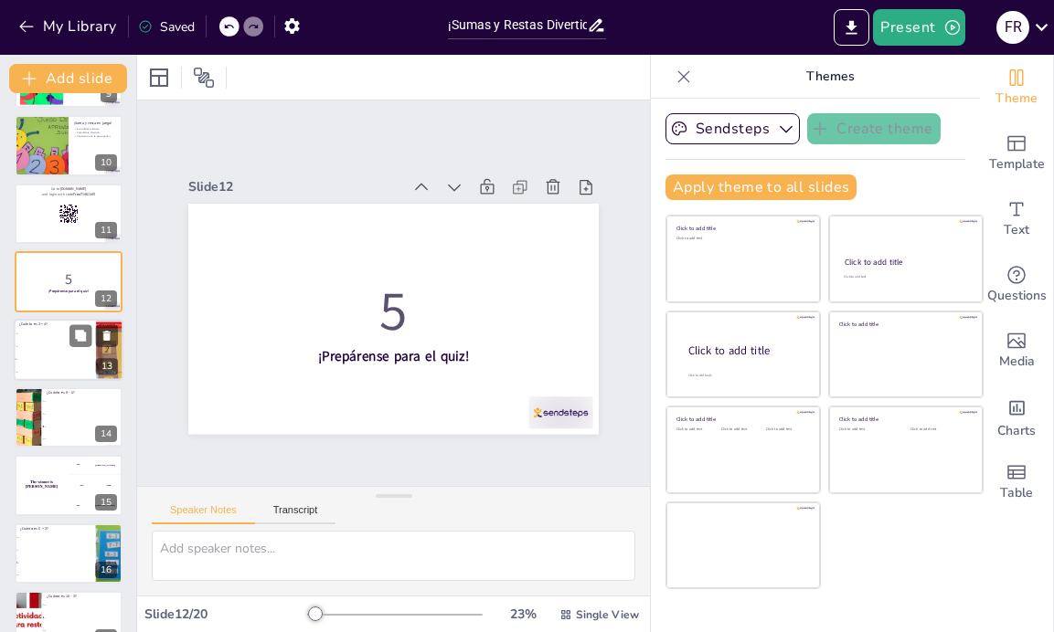
click at [57, 366] on li "8" at bounding box center [55, 372] width 82 height 13
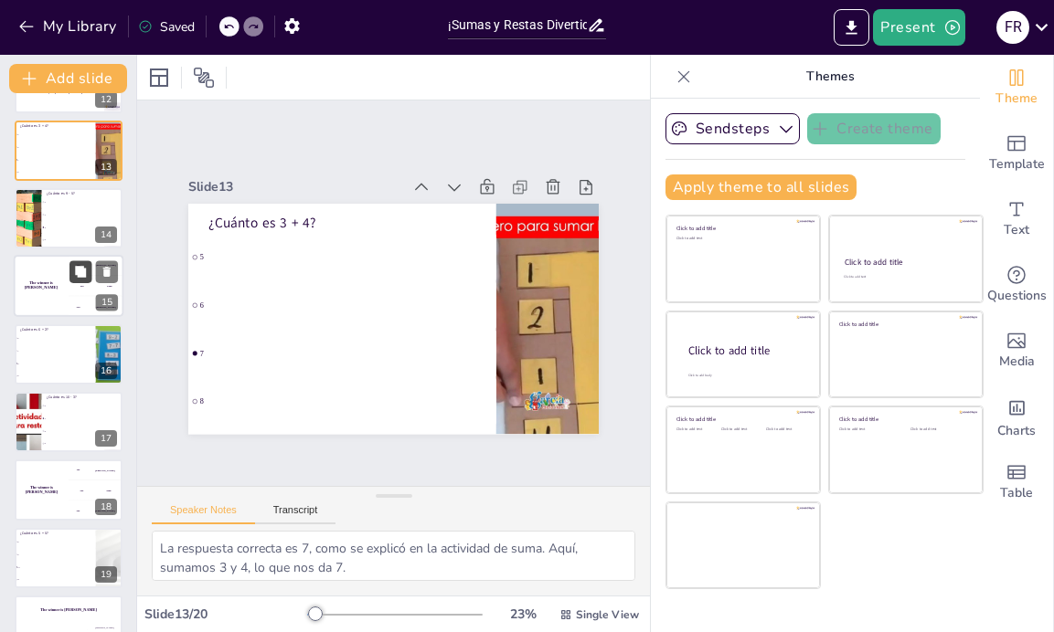
scroll to position [843, 0]
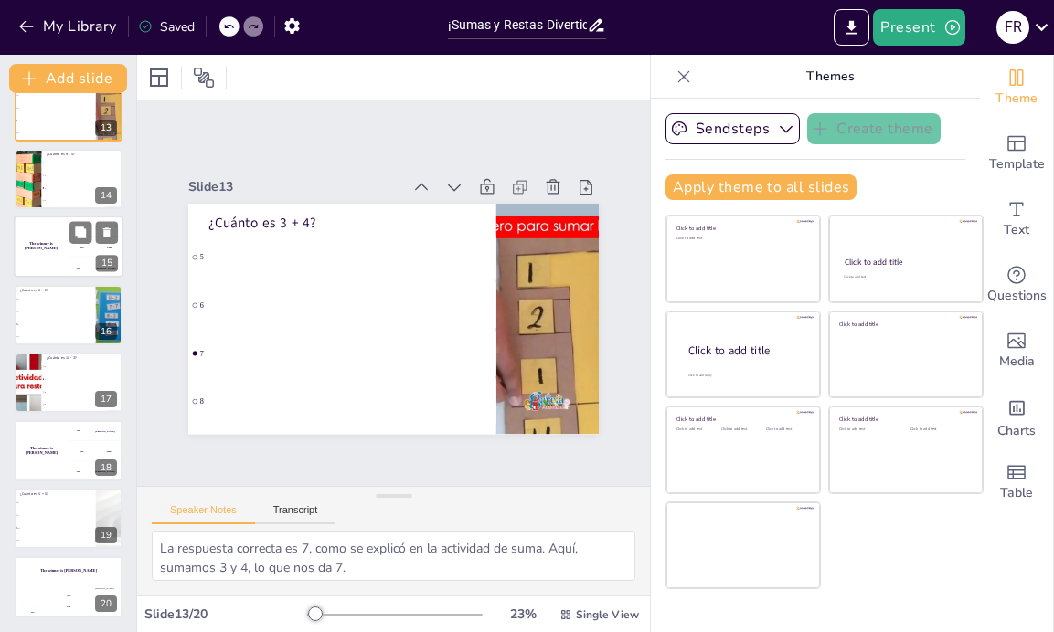
click at [56, 268] on div "The winner is [PERSON_NAME]" at bounding box center [41, 248] width 55 height 62
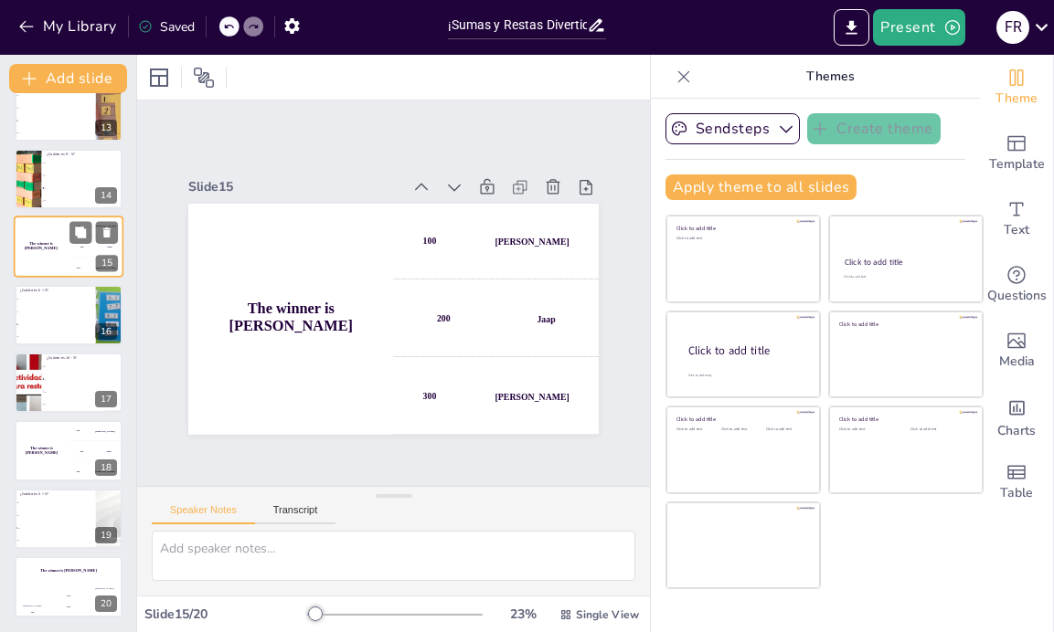
scroll to position [727, 0]
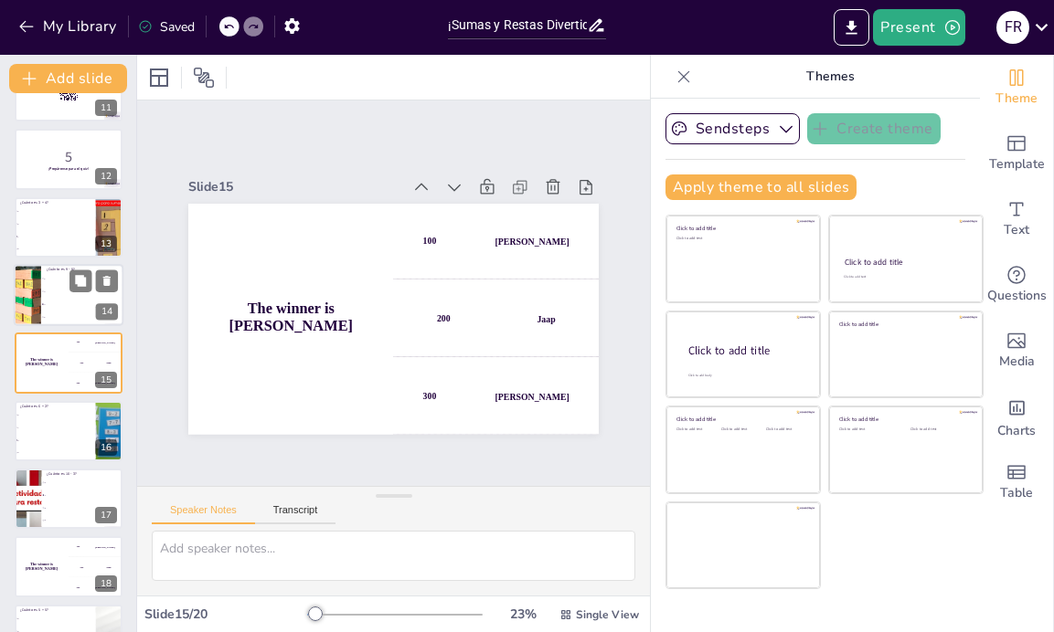
click at [41, 305] on li "4" at bounding box center [82, 304] width 82 height 13
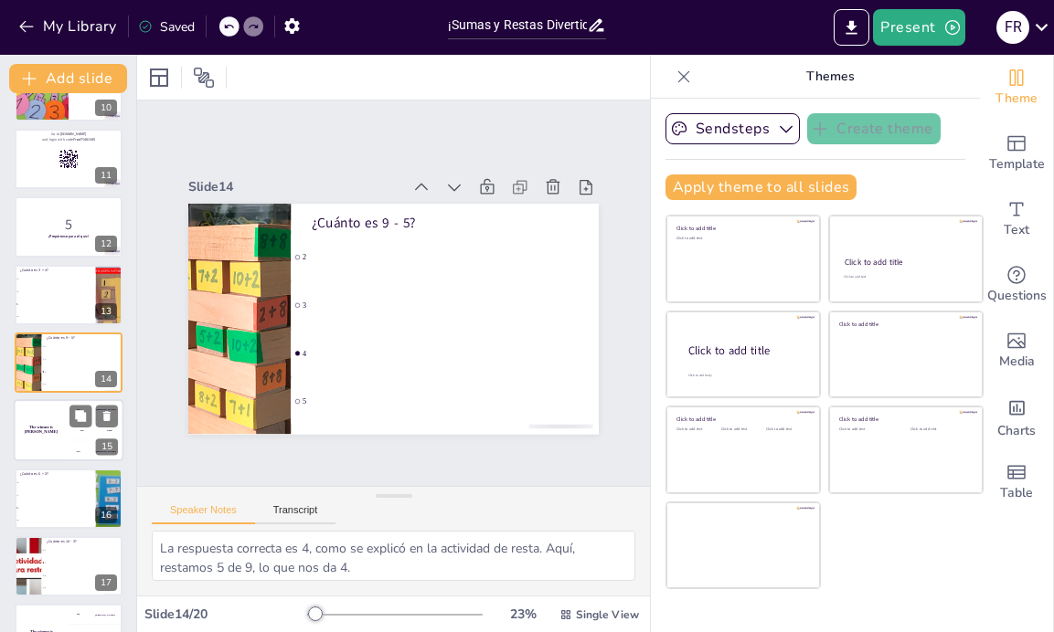
click at [45, 425] on div "The winner is [PERSON_NAME]" at bounding box center [41, 431] width 55 height 62
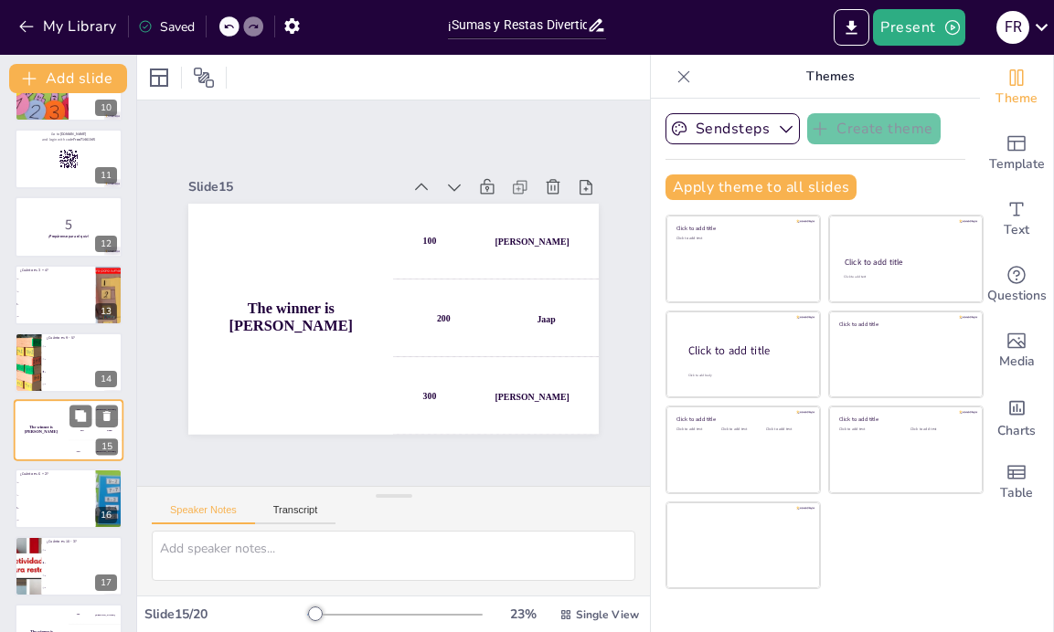
scroll to position [727, 0]
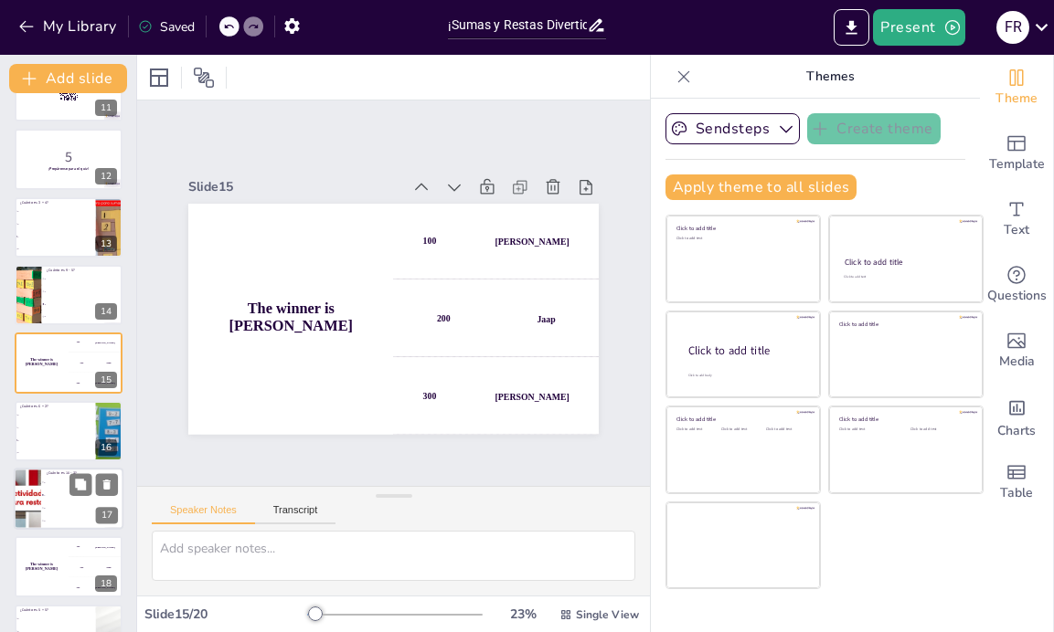
click at [43, 483] on input "checkbox" at bounding box center [42, 482] width 1 height 1
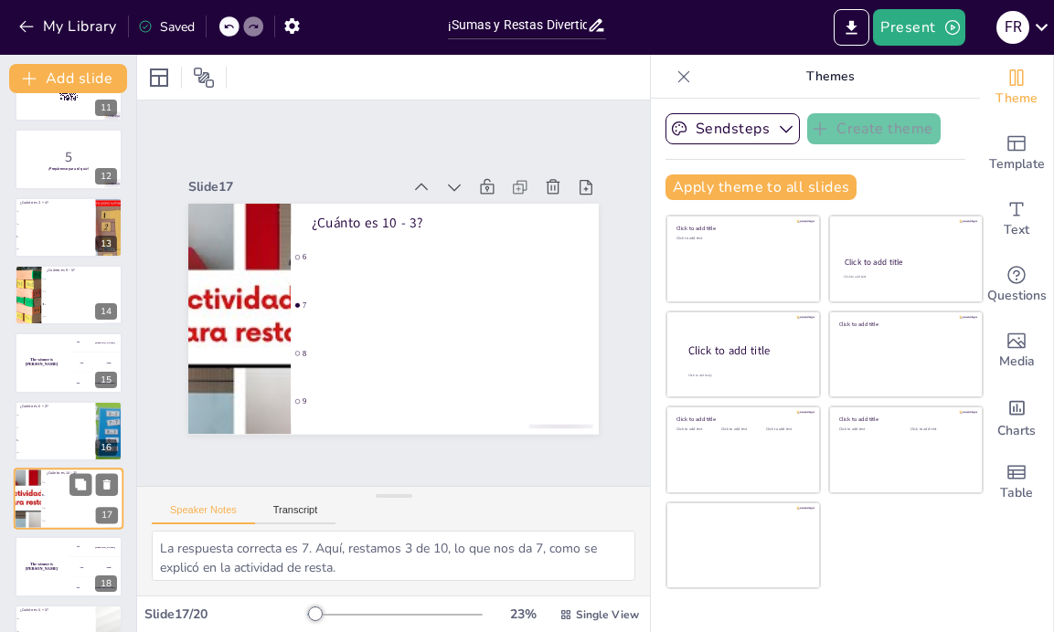
scroll to position [843, 0]
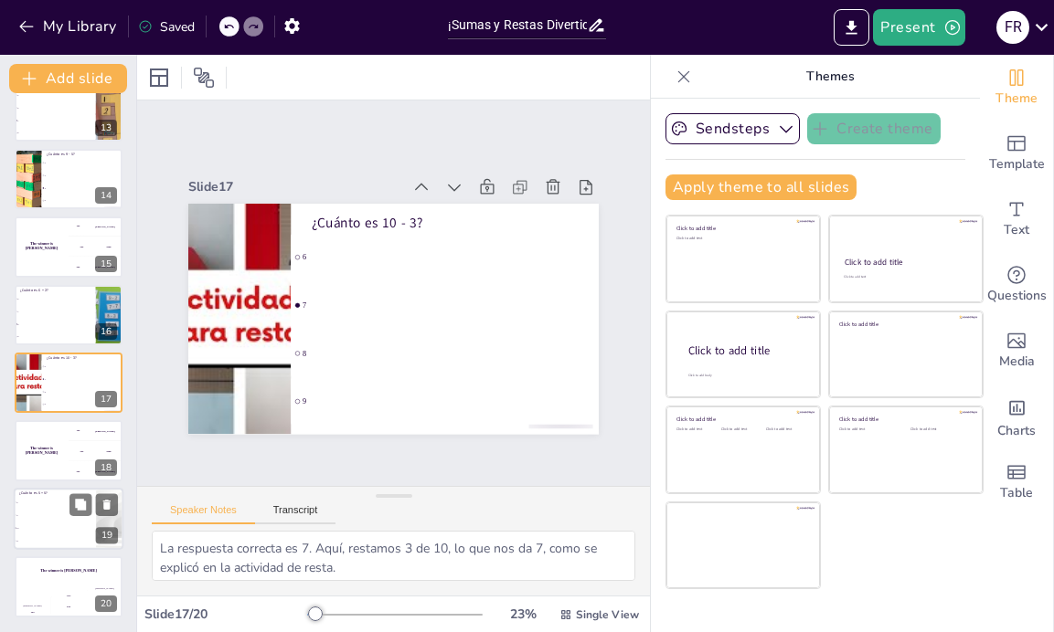
click at [58, 537] on li "11" at bounding box center [55, 541] width 82 height 13
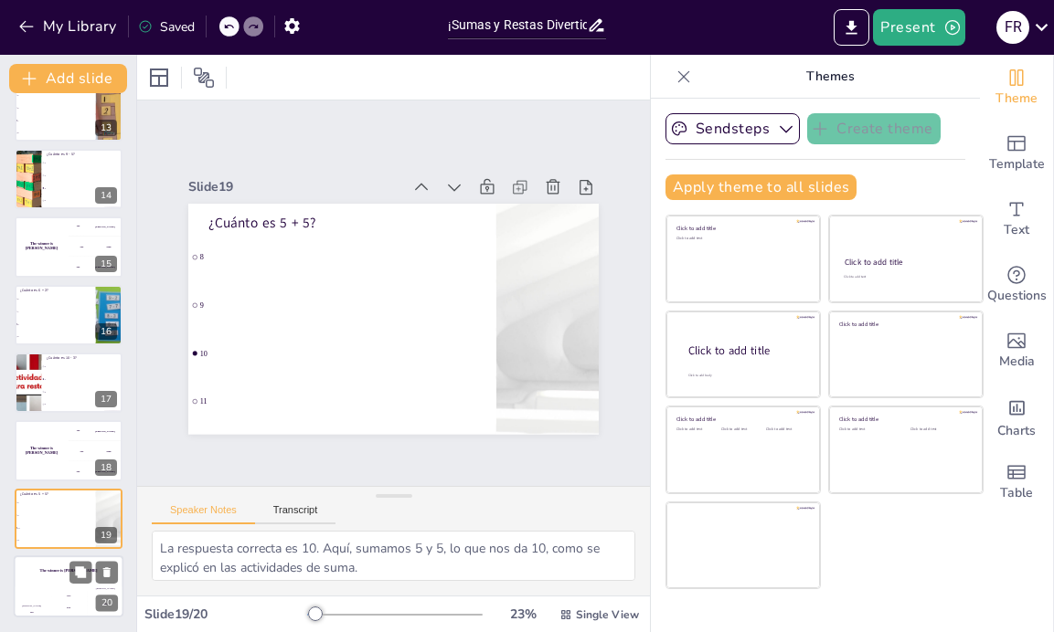
click at [61, 585] on div "The winner is [PERSON_NAME]" at bounding box center [69, 571] width 110 height 31
